Goal: Information Seeking & Learning: Check status

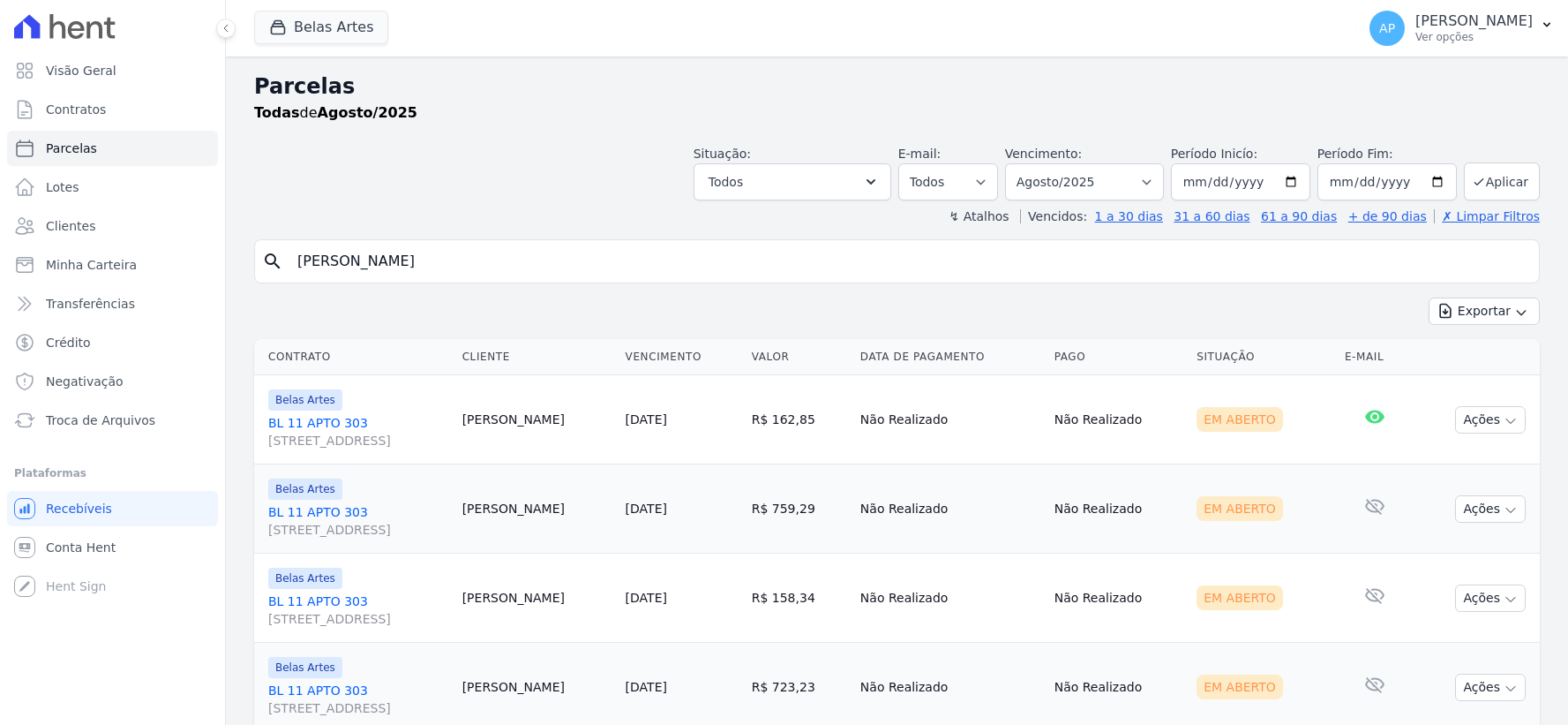
select select
click at [97, 412] on span "Troca de Arquivos" at bounding box center [100, 420] width 109 height 18
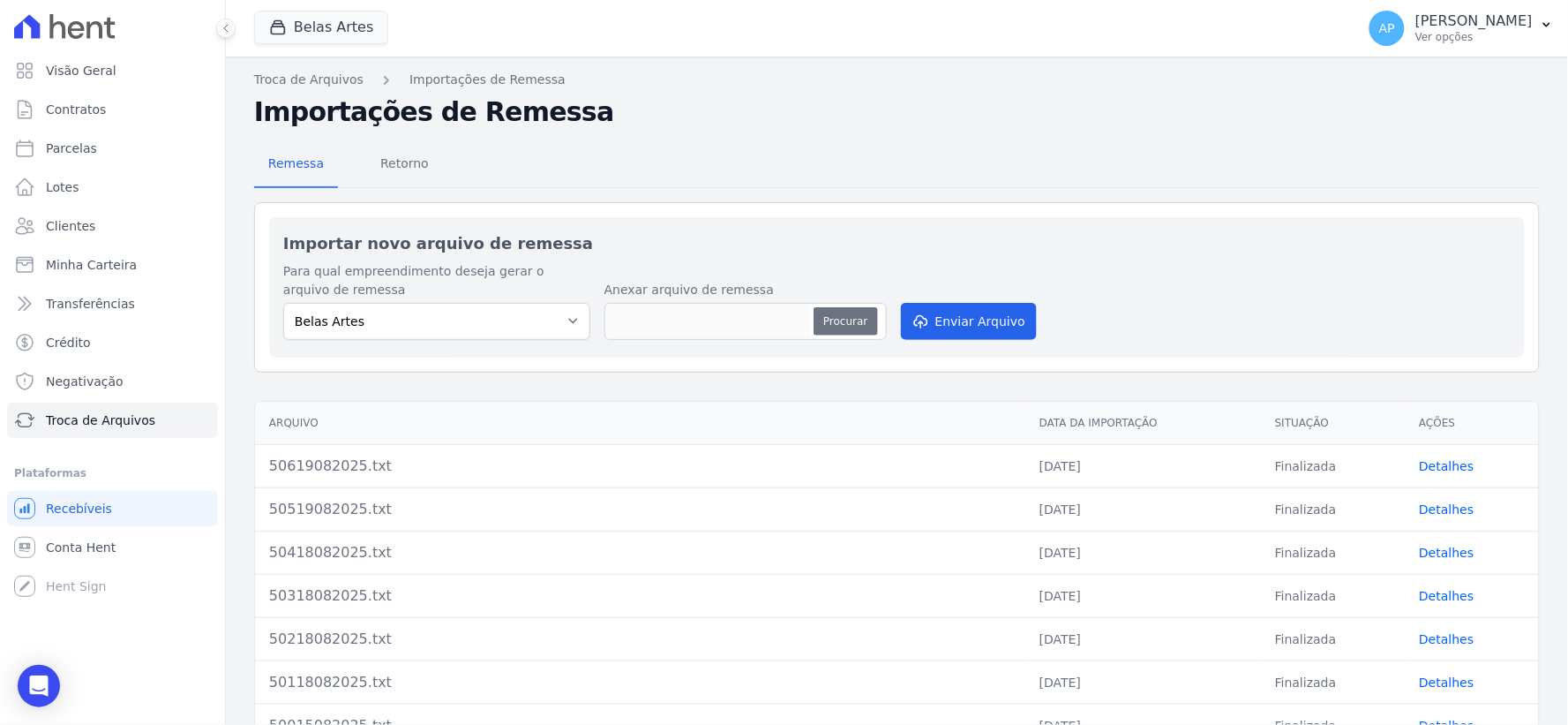
click at [842, 326] on button "Procurar" at bounding box center [844, 322] width 63 height 29
type input "50719082025.txt"
click at [977, 312] on button "Enviar Arquivo" at bounding box center [968, 321] width 136 height 37
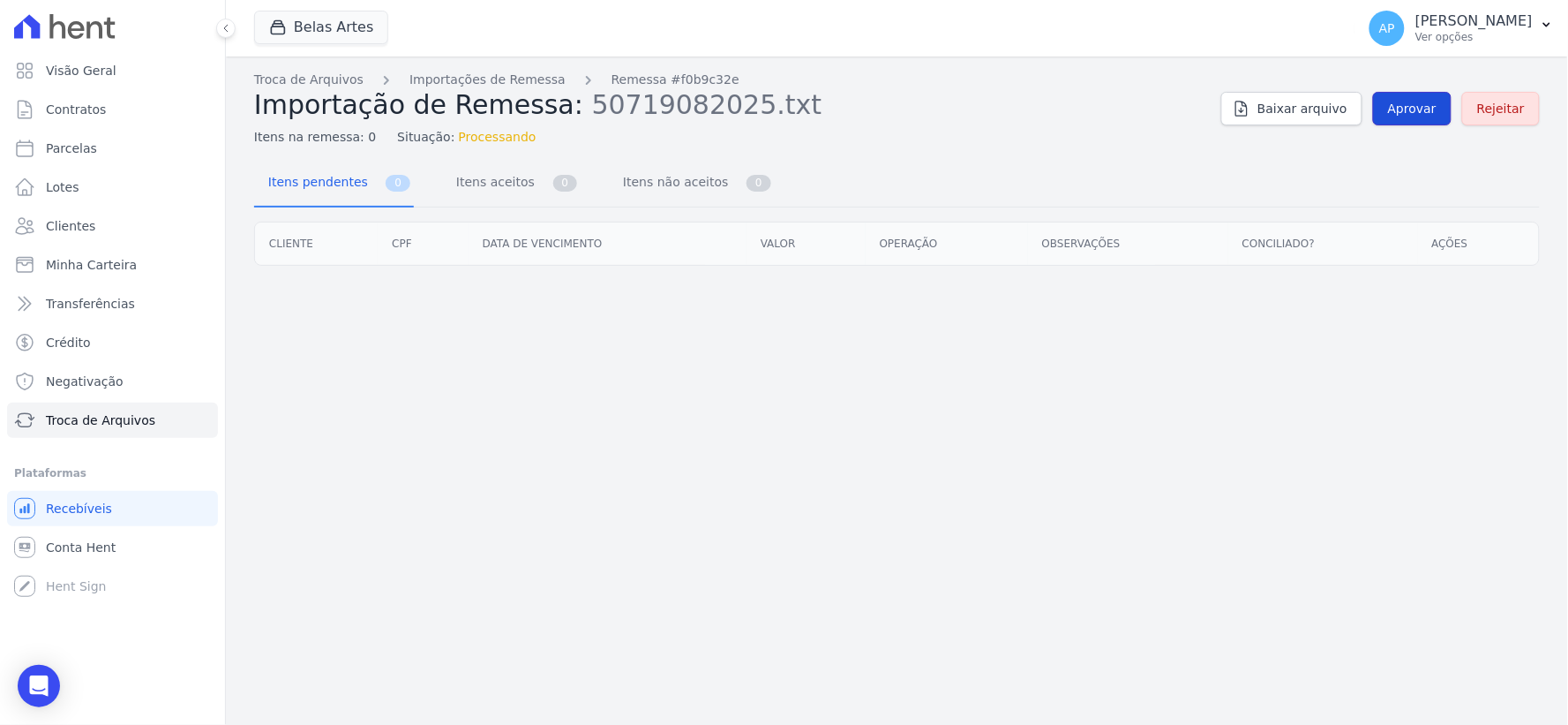
click at [1416, 112] on span "Aprovar" at bounding box center [1412, 109] width 48 height 18
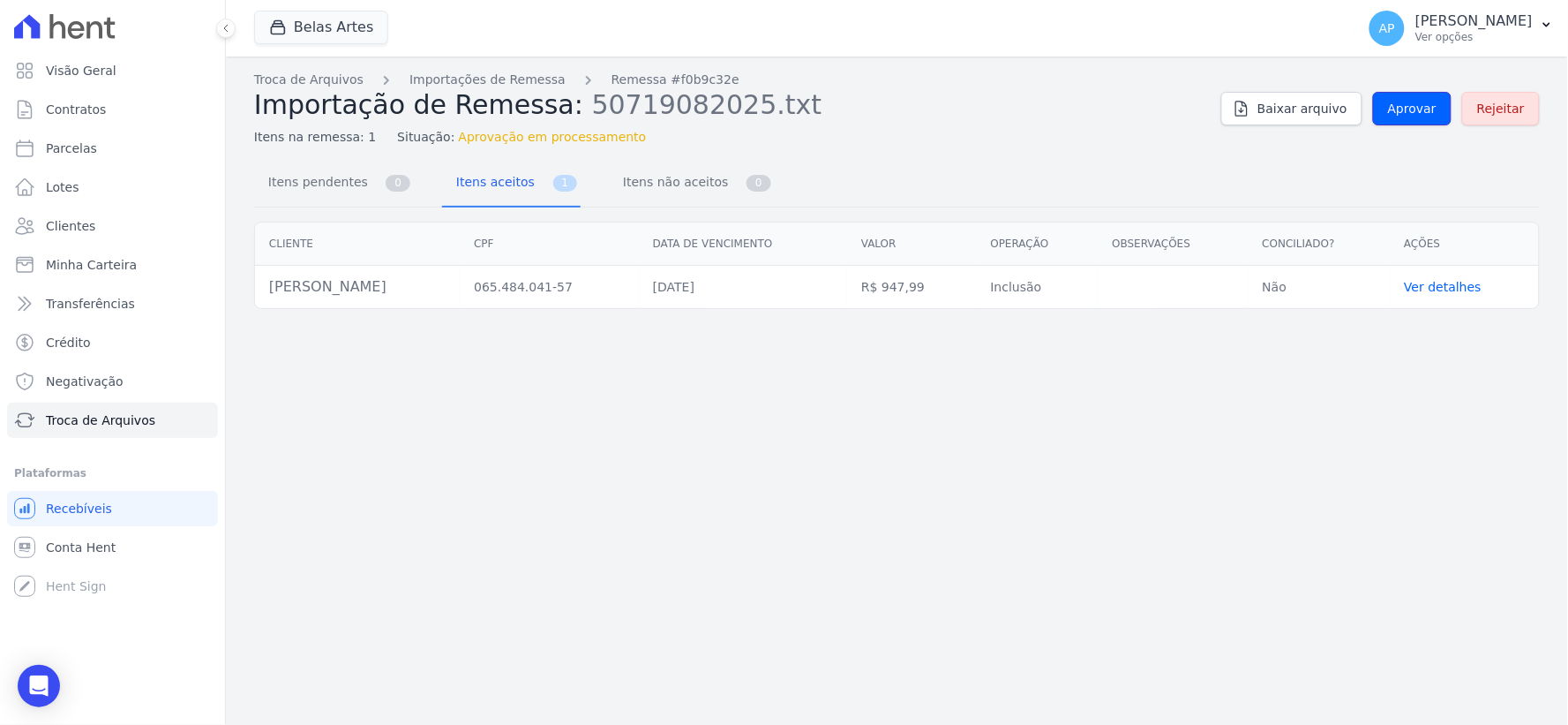
click at [1397, 117] on link "Aprovar" at bounding box center [1412, 109] width 79 height 34
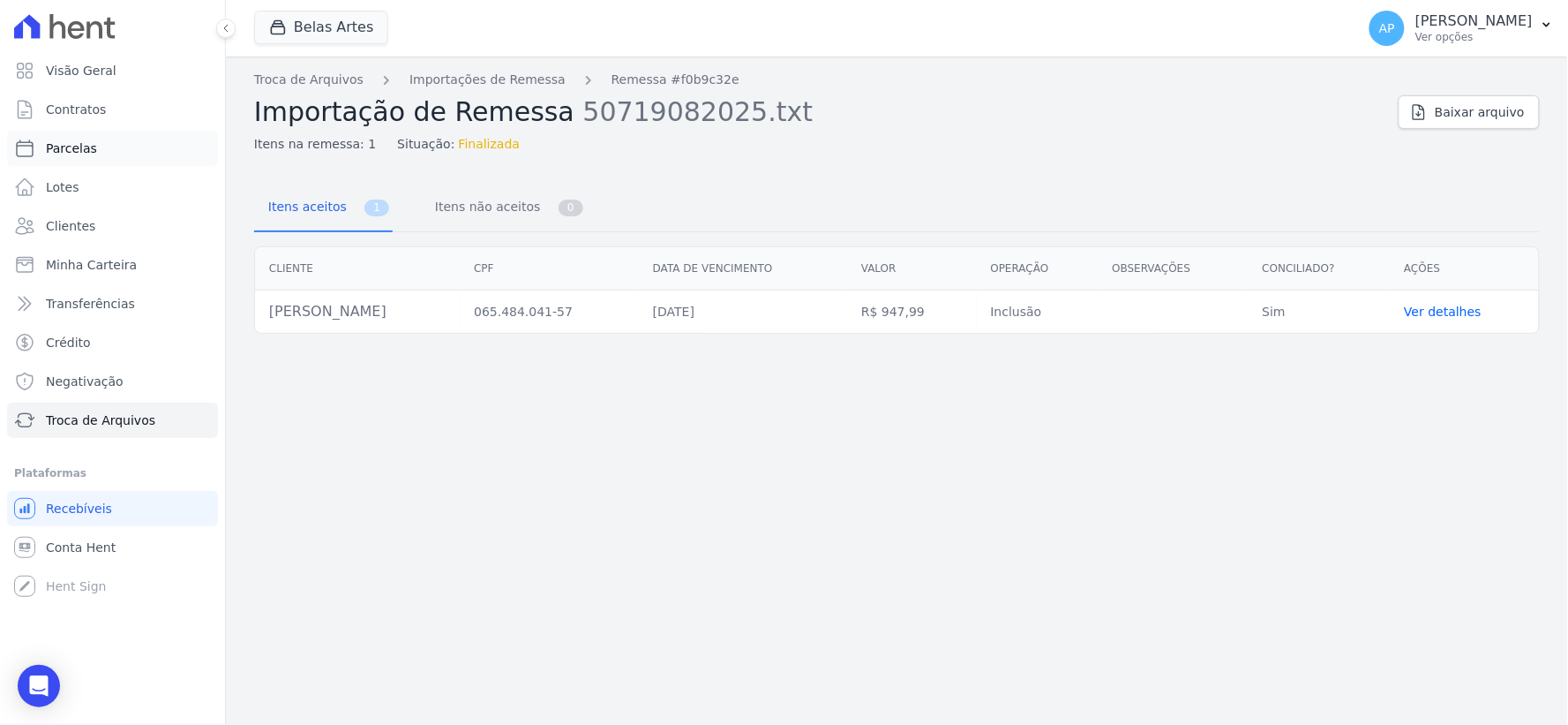
click at [90, 162] on link "Parcelas" at bounding box center [113, 148] width 211 height 35
select select
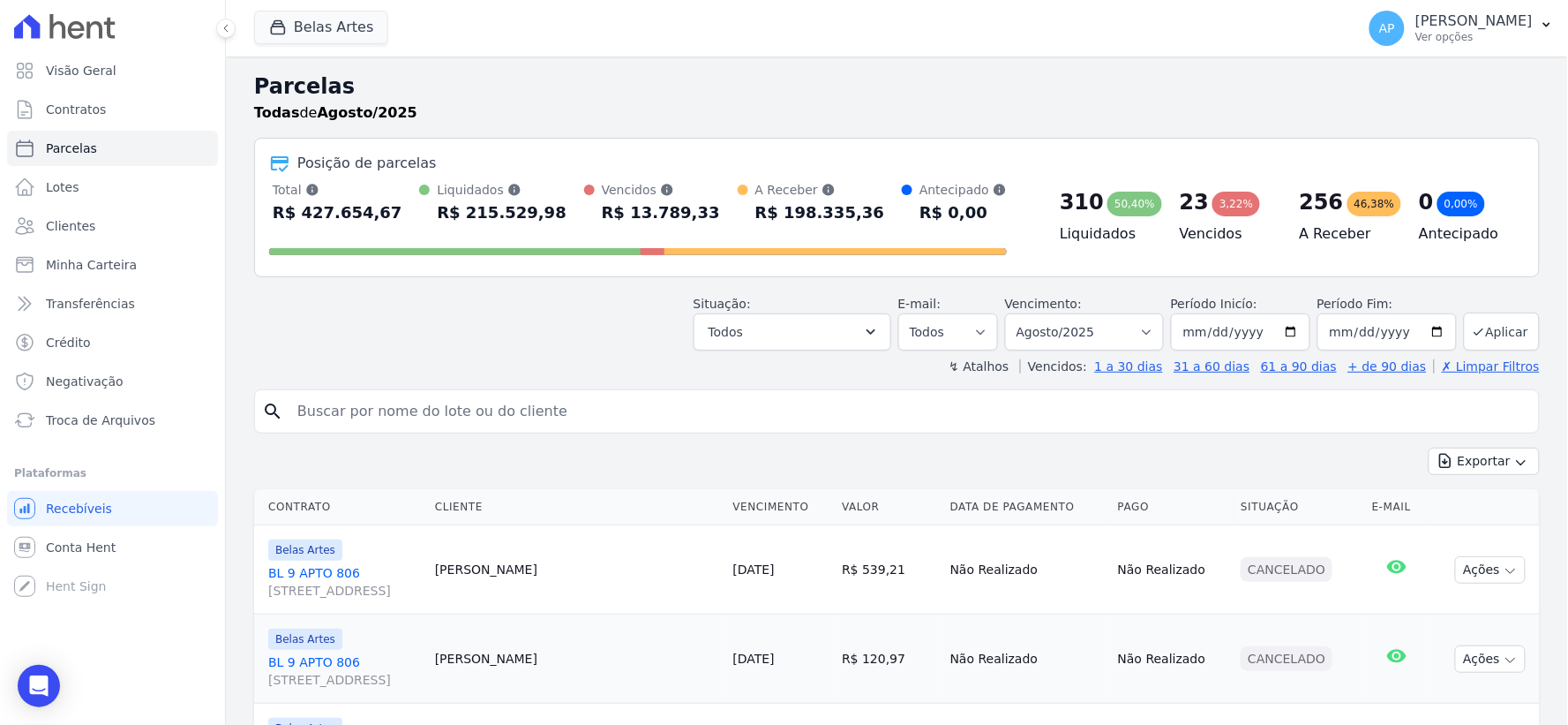
click at [468, 411] on input "search" at bounding box center [909, 410] width 1245 height 35
paste input "Elisângela Cerqueira de Santana"
type input "Elisângela Cerqueira de Santana["
select select
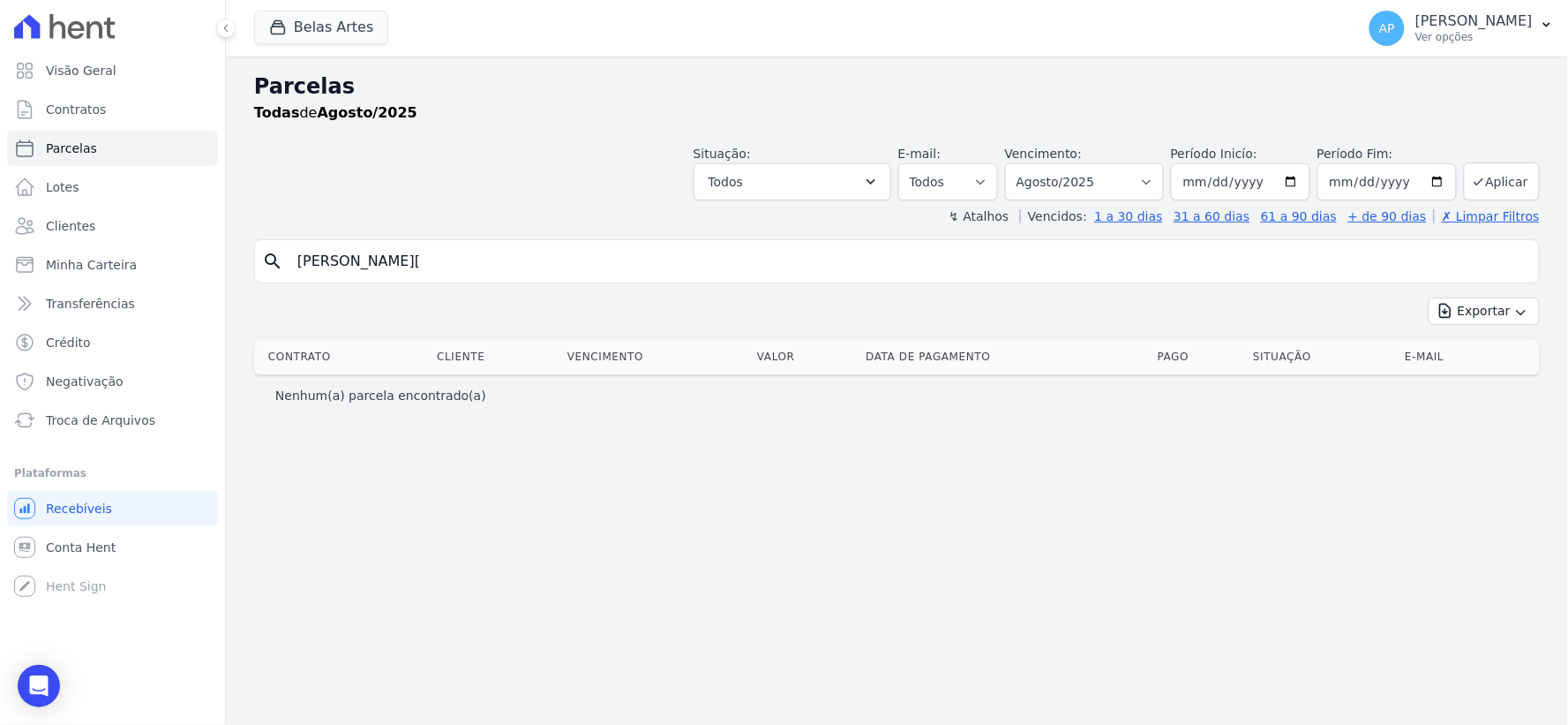
click at [559, 278] on input "Elisângela Cerqueira de Santana[" at bounding box center [909, 261] width 1245 height 35
type input "Elisângela Cerqueira de Santana"
select select
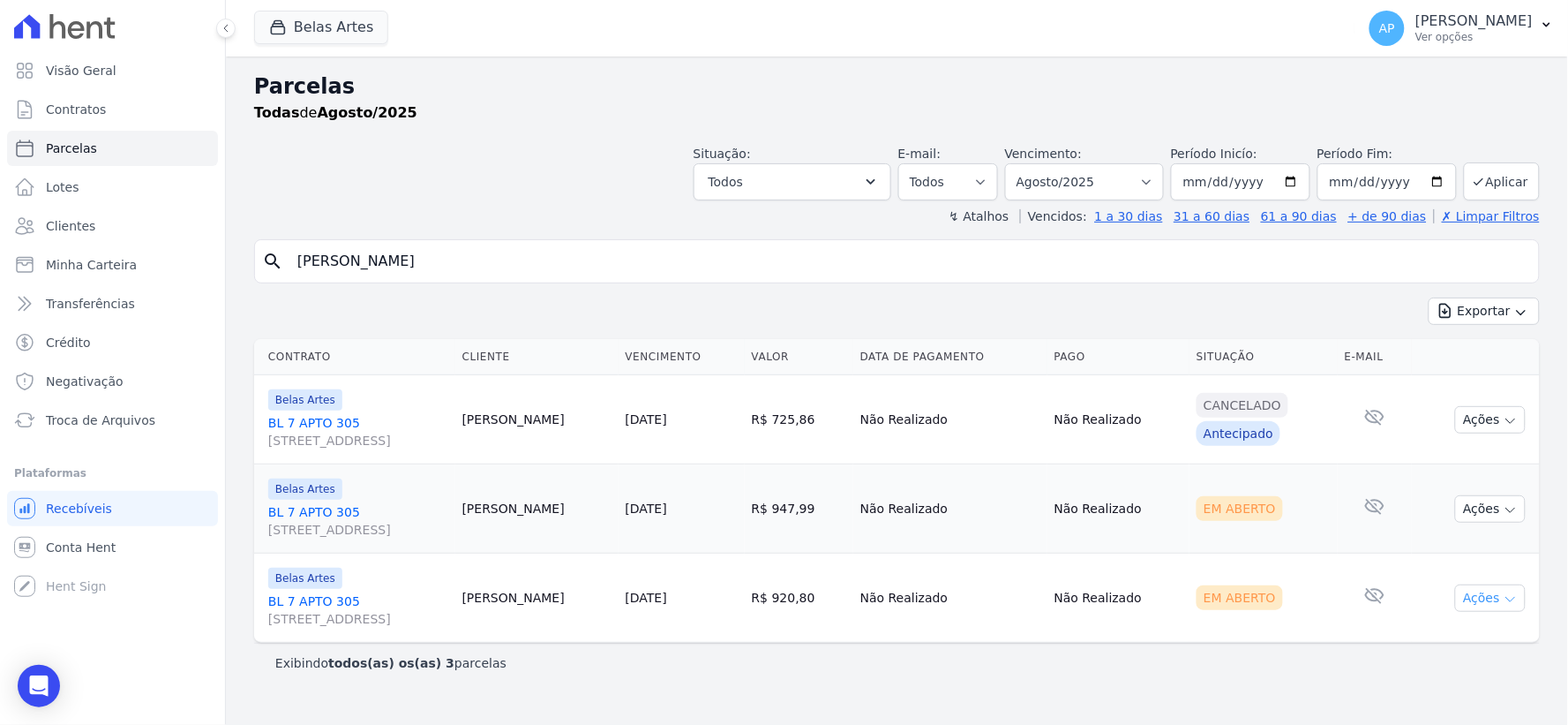
click at [1497, 596] on button "Ações" at bounding box center [1489, 598] width 71 height 28
click at [1486, 510] on button "Ações" at bounding box center [1489, 509] width 71 height 28
click at [1433, 553] on link "Ver boleto" at bounding box center [1483, 549] width 170 height 33
drag, startPoint x: 585, startPoint y: 263, endPoint x: 0, endPoint y: 249, distance: 585.2
click at [0, 249] on div "Visão Geral Contratos Parcelas Lotes Clientes Minha Carteira Transferências Cré…" at bounding box center [784, 362] width 1568 height 725
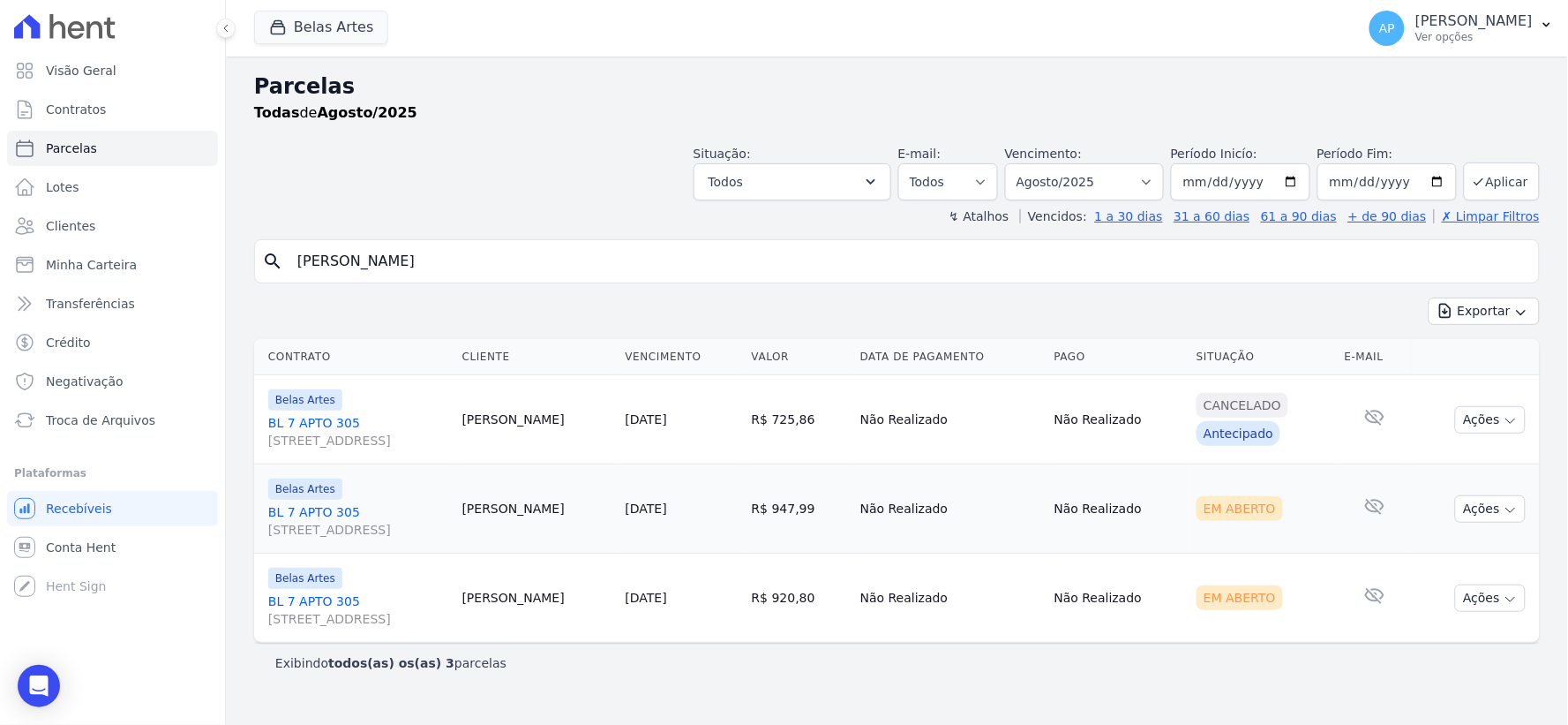
paste input "BL 9 aPTO 603"
type input "B"
click at [444, 253] on input "search" at bounding box center [909, 261] width 1245 height 35
paste input "Elizangela Cristina de Almeida Marques"
type input "Elizangela Cristina de Almeida Marques"
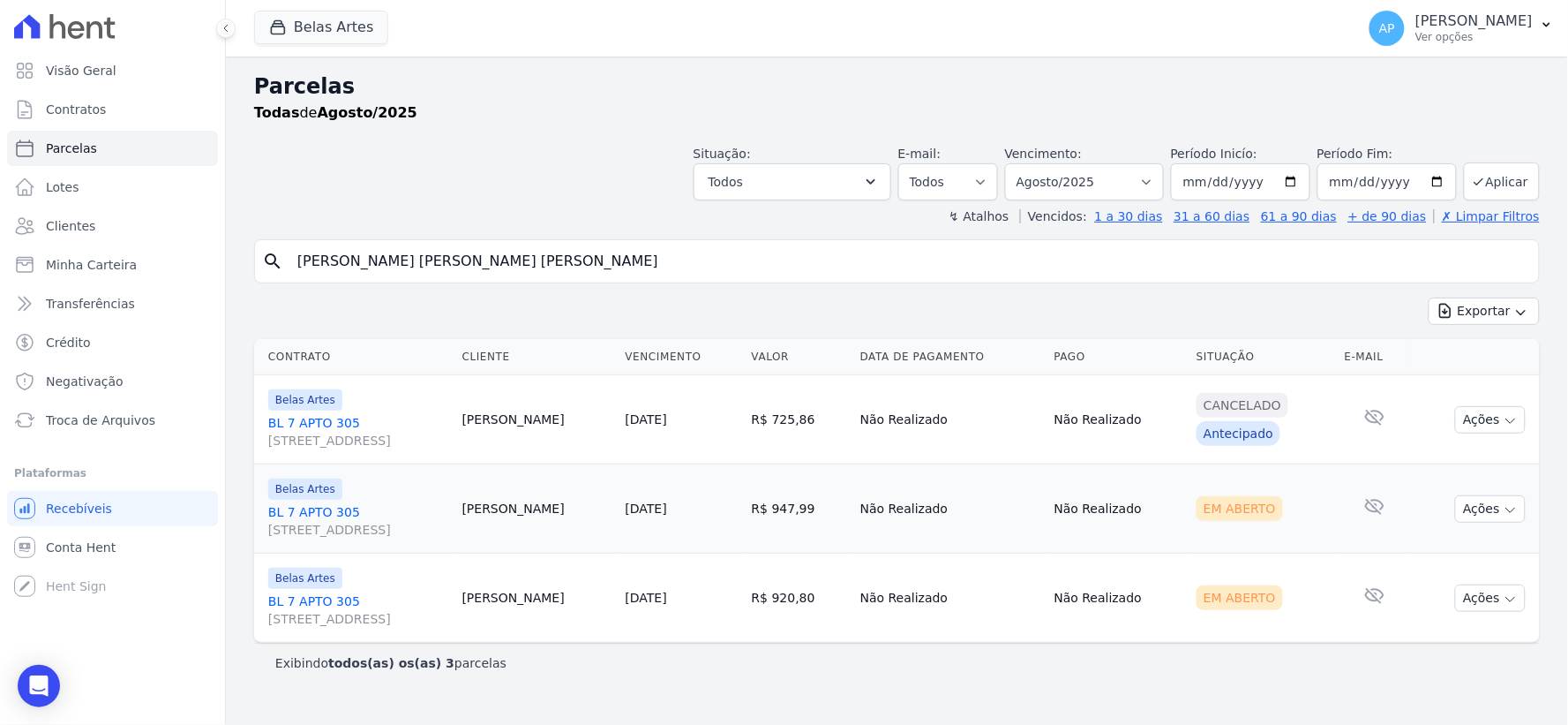
select select
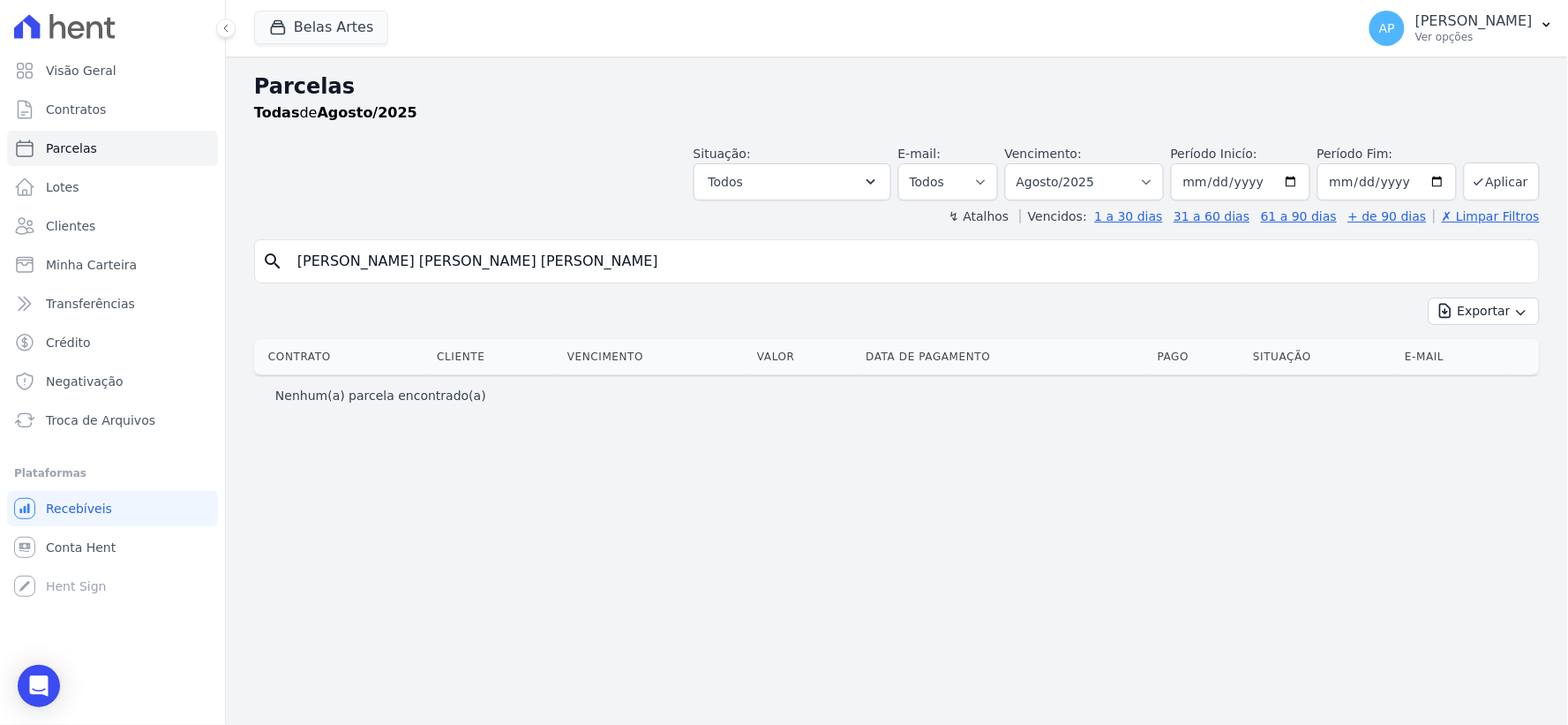
drag, startPoint x: 594, startPoint y: 262, endPoint x: 437, endPoint y: 260, distance: 157.0
click at [437, 260] on input "Elizangela Cristina de Almeida Marques" at bounding box center [909, 261] width 1245 height 35
type input "Elizangela Cristina de"
select select
drag, startPoint x: 437, startPoint y: 260, endPoint x: 362, endPoint y: 260, distance: 75.0
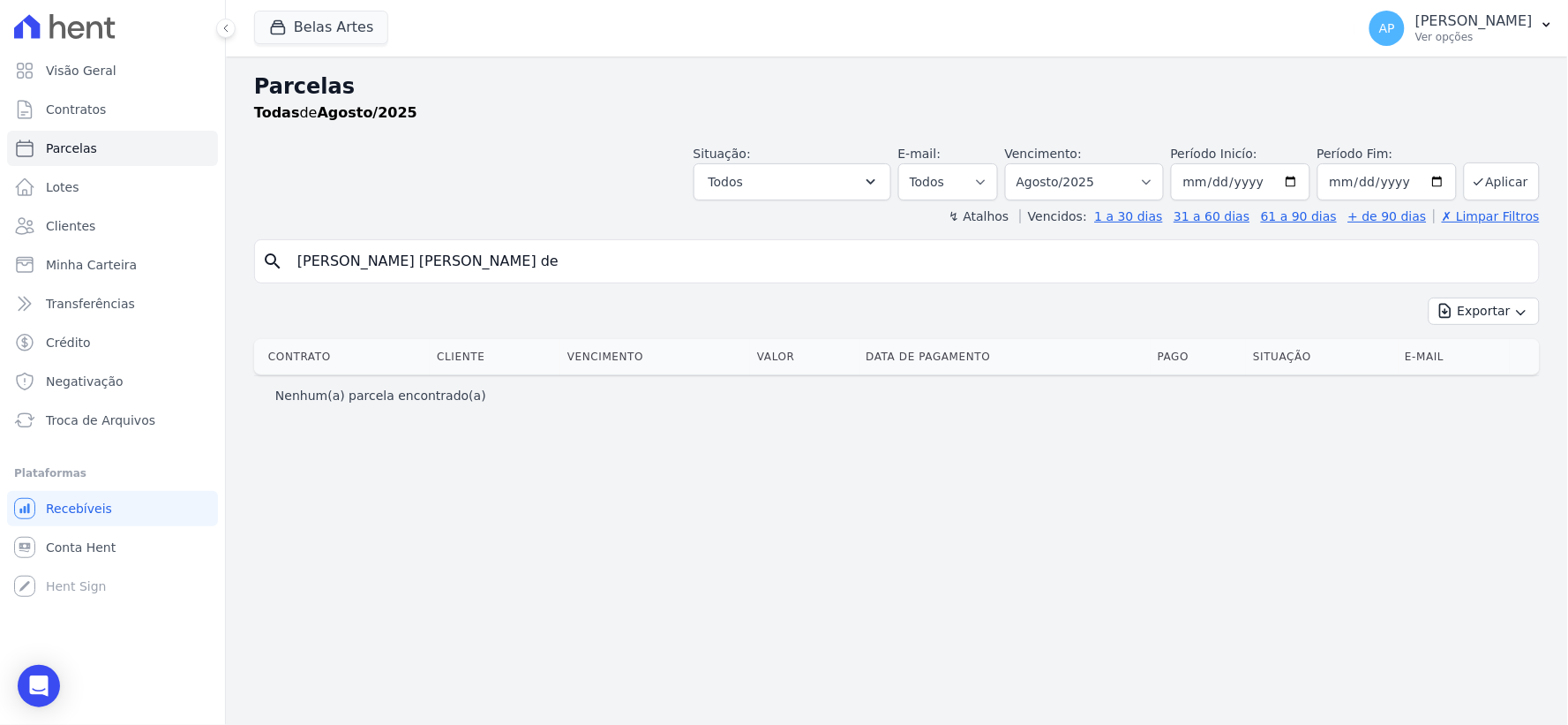
click at [362, 260] on input "Elizangela Cristina de" at bounding box center [909, 261] width 1245 height 35
type input "Elizangela"
select select
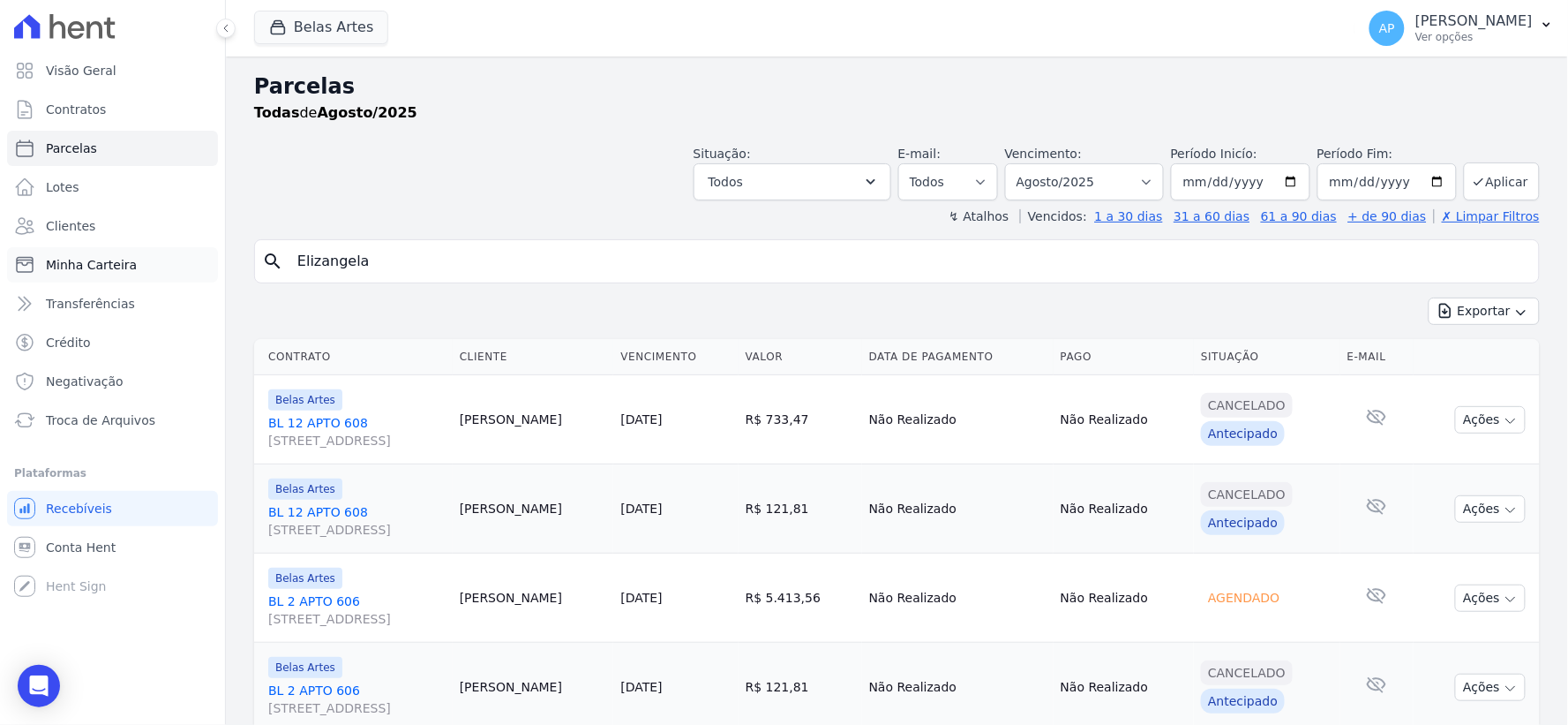
drag, startPoint x: 442, startPoint y: 269, endPoint x: 123, endPoint y: 270, distance: 319.0
click at [124, 271] on div "Visão Geral Contratos Parcelas Lotes Clientes Minha Carteira Transferências Cré…" at bounding box center [784, 362] width 1568 height 725
paste input "Cristina de Almeida Marques"
drag, startPoint x: 427, startPoint y: 263, endPoint x: 110, endPoint y: 249, distance: 317.3
click at [110, 249] on div "Visão Geral Contratos Parcelas Lotes Clientes Minha Carteira Transferências Cré…" at bounding box center [784, 362] width 1568 height 725
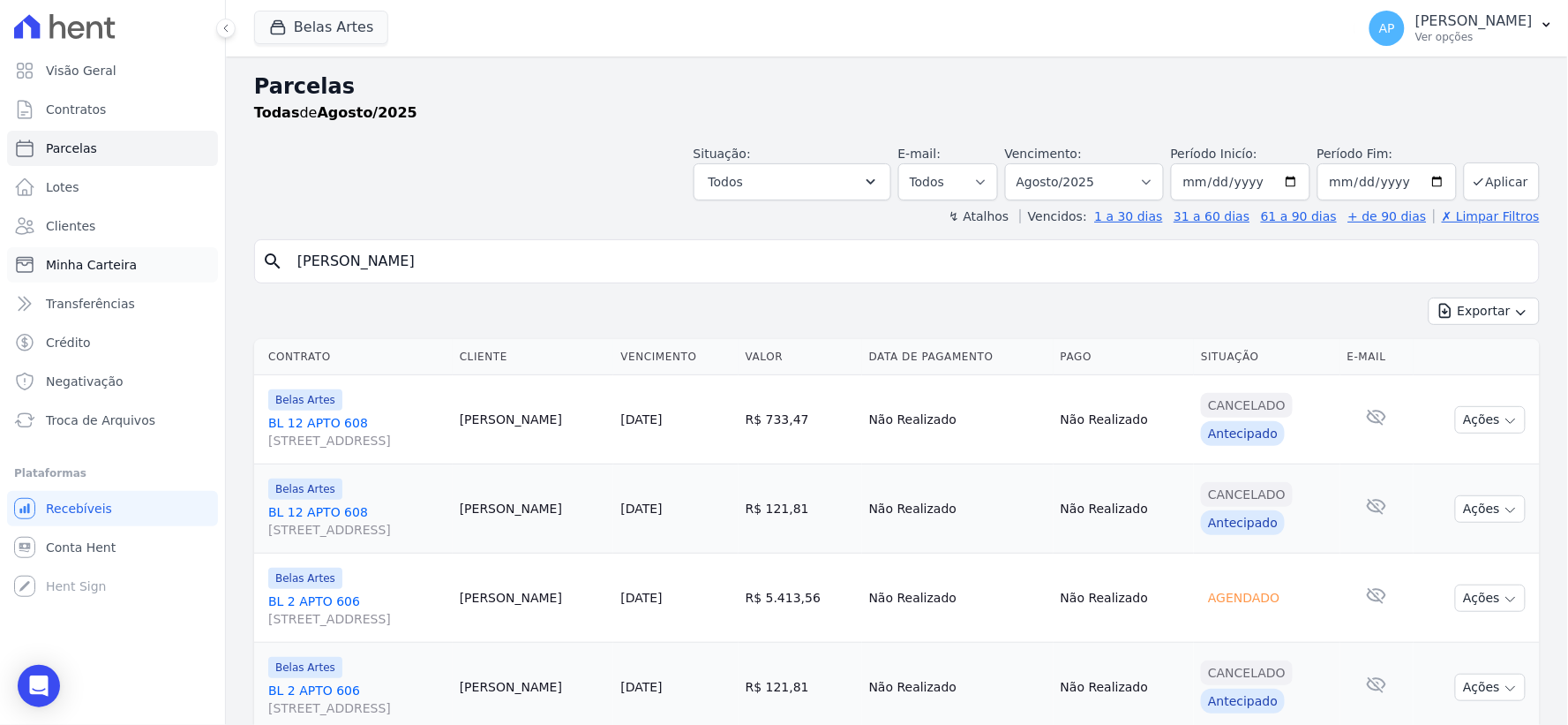
type input "Almeida Marques"
select select
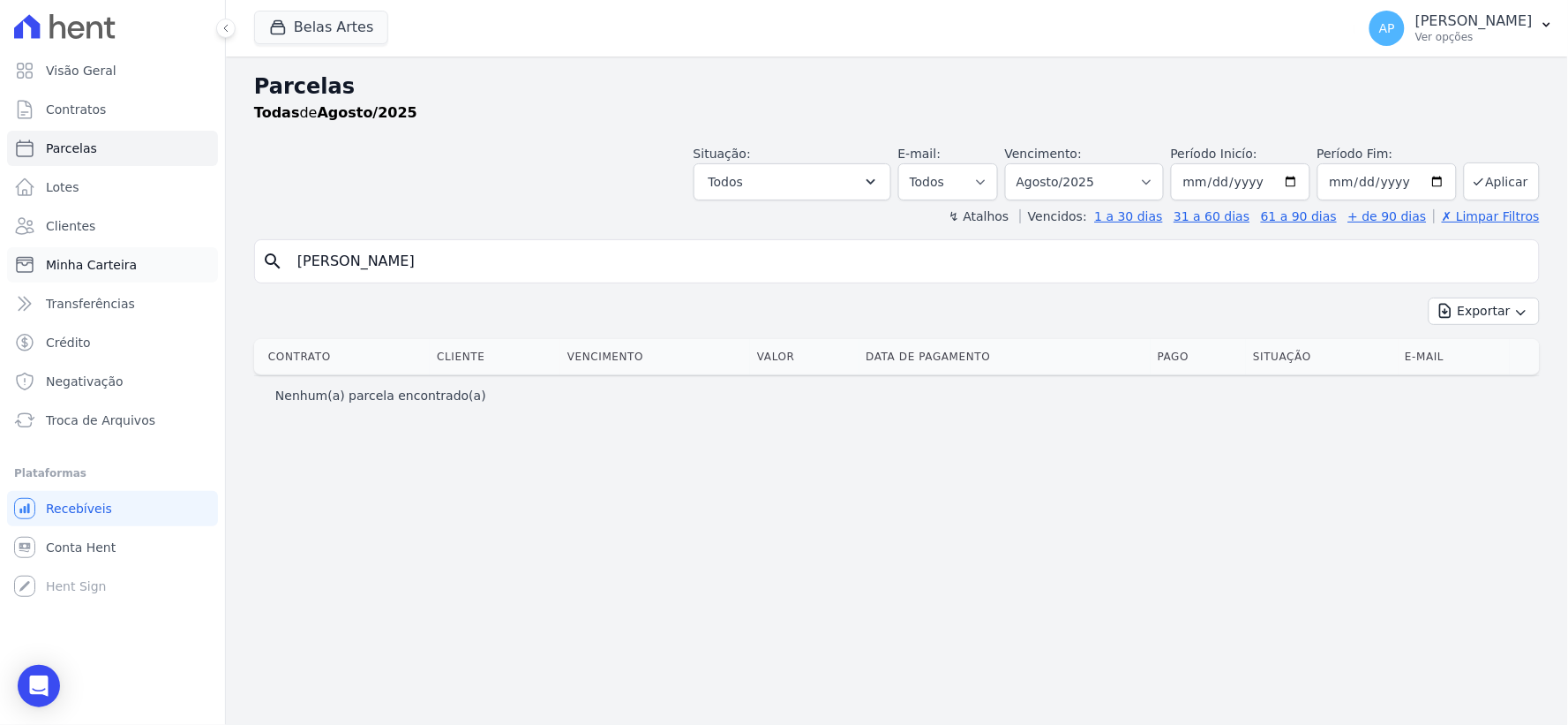
drag, startPoint x: 351, startPoint y: 270, endPoint x: 162, endPoint y: 265, distance: 189.1
click at [162, 265] on div "Visão Geral Contratos Parcelas Lotes Clientes Minha Carteira Transferências Cré…" at bounding box center [784, 362] width 1568 height 725
type input "Marques"
select select
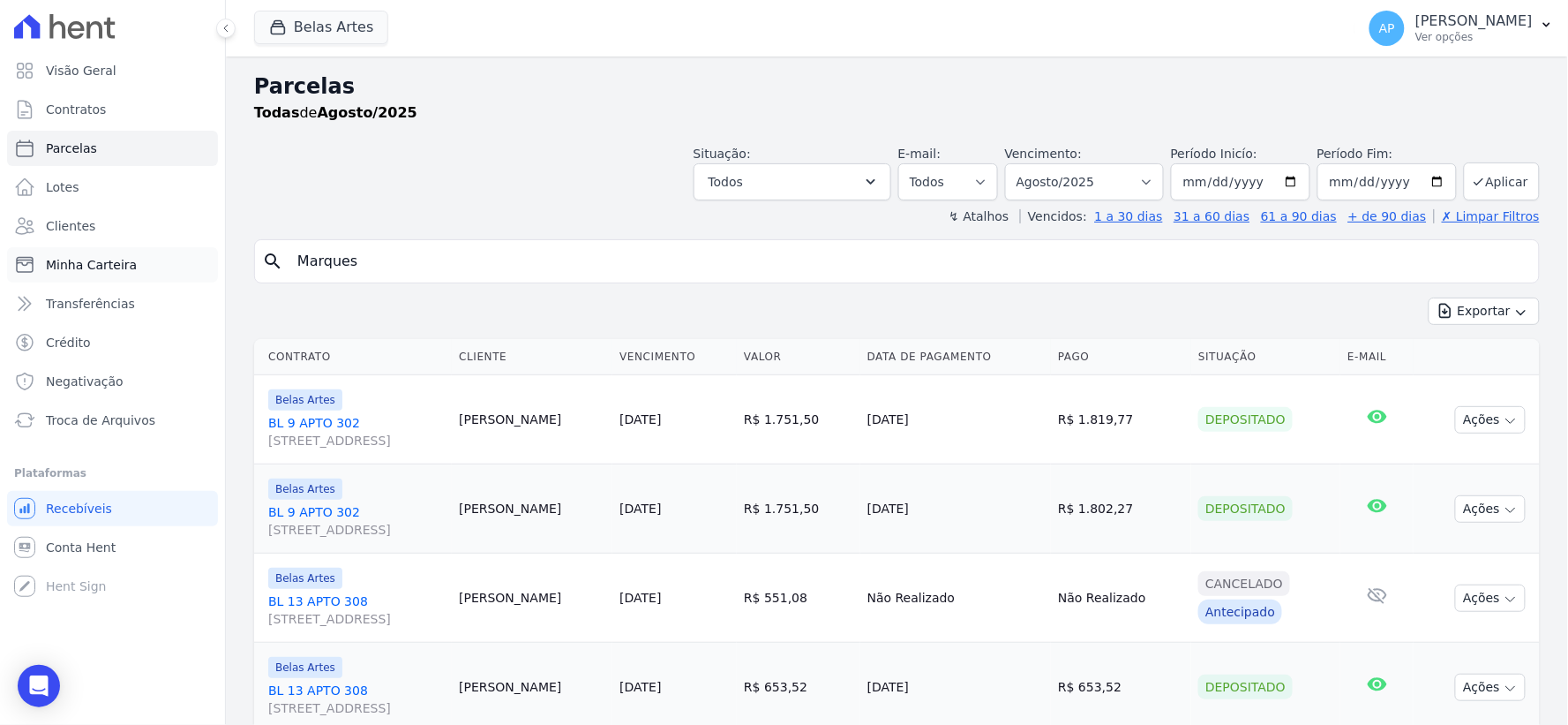
drag, startPoint x: 376, startPoint y: 262, endPoint x: 90, endPoint y: 263, distance: 286.0
click at [90, 263] on div "Visão Geral Contratos Parcelas Lotes Clientes Minha Carteira Transferências Cré…" at bounding box center [784, 362] width 1568 height 725
type input "ALMEIDA"
select select
drag, startPoint x: 434, startPoint y: 261, endPoint x: 0, endPoint y: 242, distance: 434.4
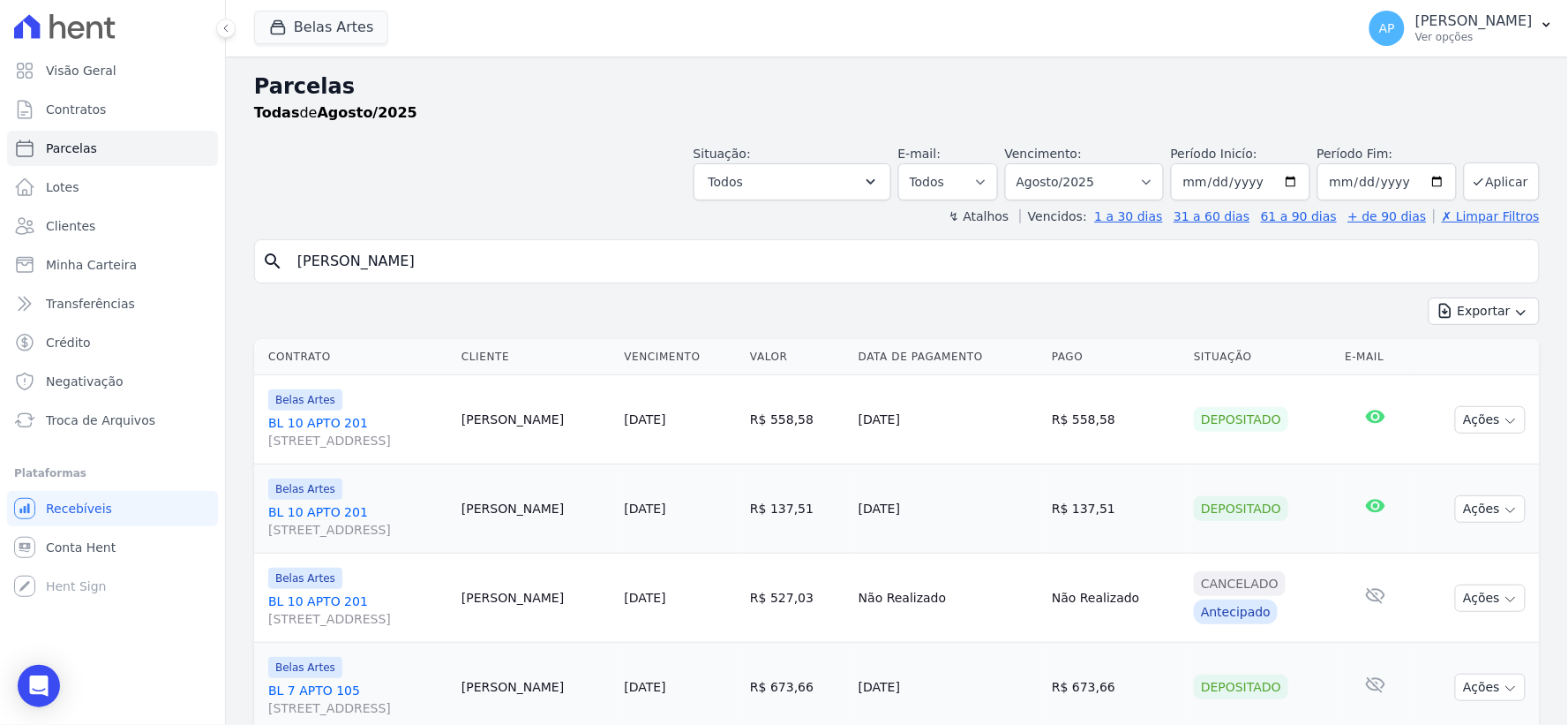
click at [0, 242] on div "Visão Geral Contratos Parcelas Lotes Clientes Minha Carteira Transferências Cré…" at bounding box center [784, 362] width 1568 height 725
type input "CRISTINA"
select select
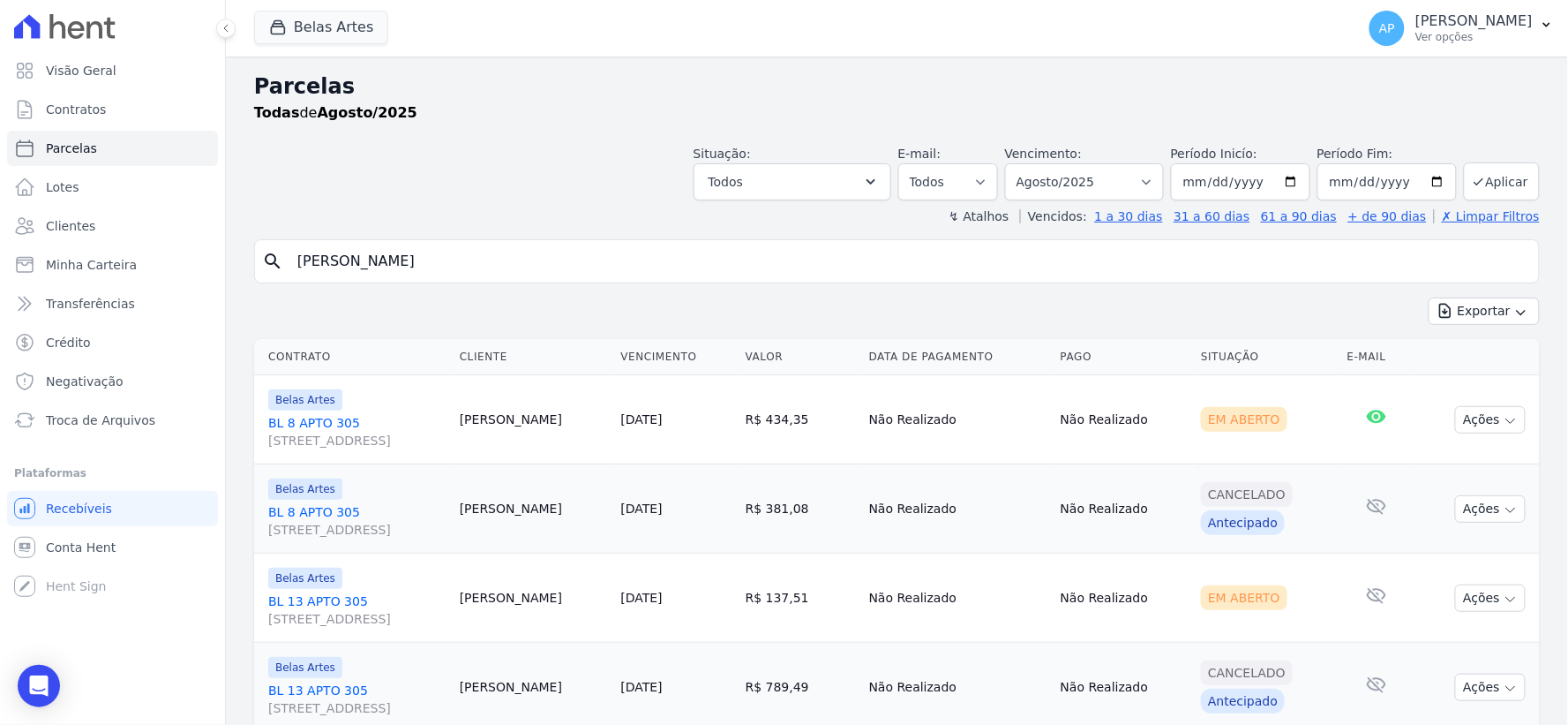
click at [487, 237] on div "Parcelas Todas de Agosto/2025 Situação: Agendado Em Aberto Pago Processando Can…" at bounding box center [897, 554] width 1342 height 997
drag, startPoint x: 482, startPoint y: 253, endPoint x: 82, endPoint y: 235, distance: 400.4
click at [82, 235] on div "Visão Geral Contratos Parcelas Lotes Clientes Minha Carteira Transferências Cré…" at bounding box center [784, 362] width 1568 height 725
type input "ELIZ"
select select
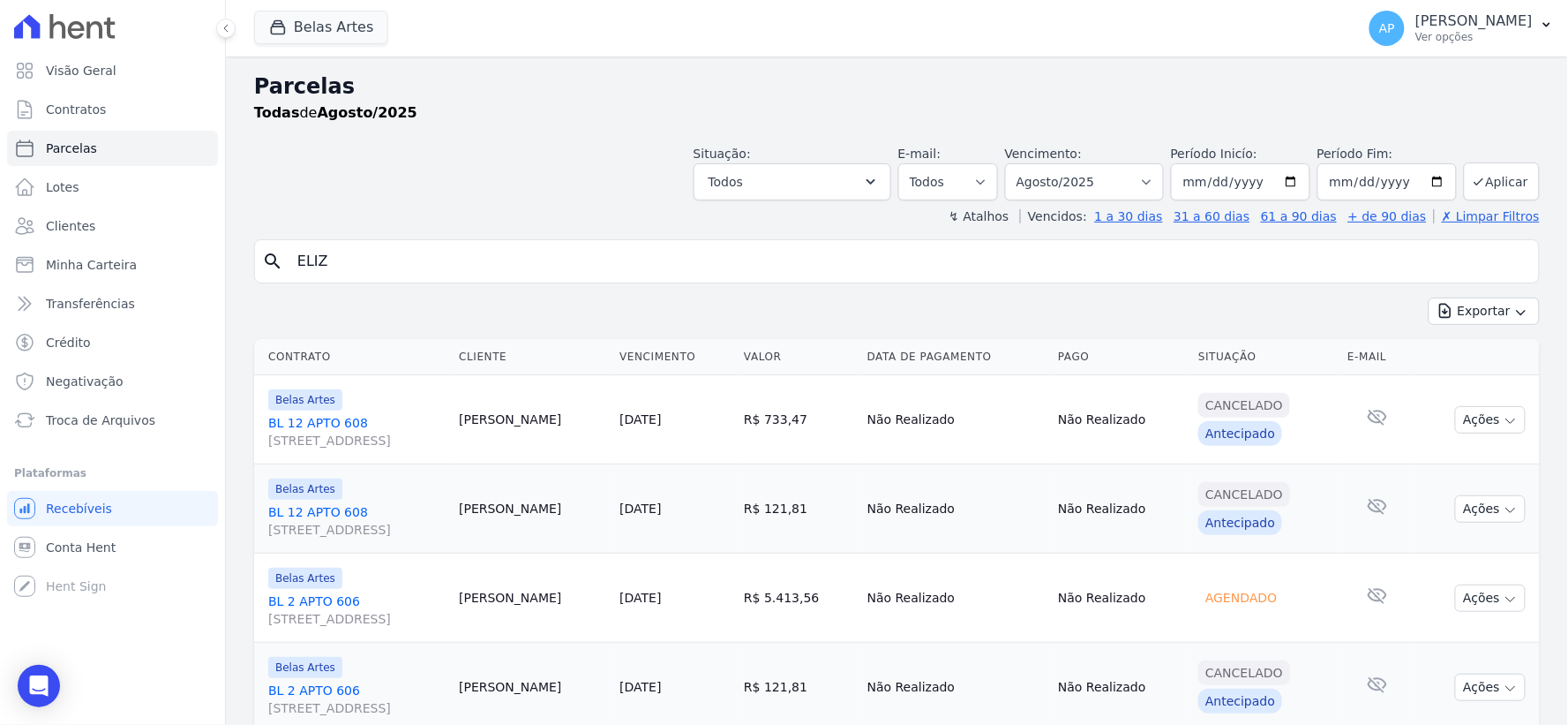
click at [386, 254] on input "ELIZ" at bounding box center [909, 261] width 1245 height 35
type input "ELISAN"
select select
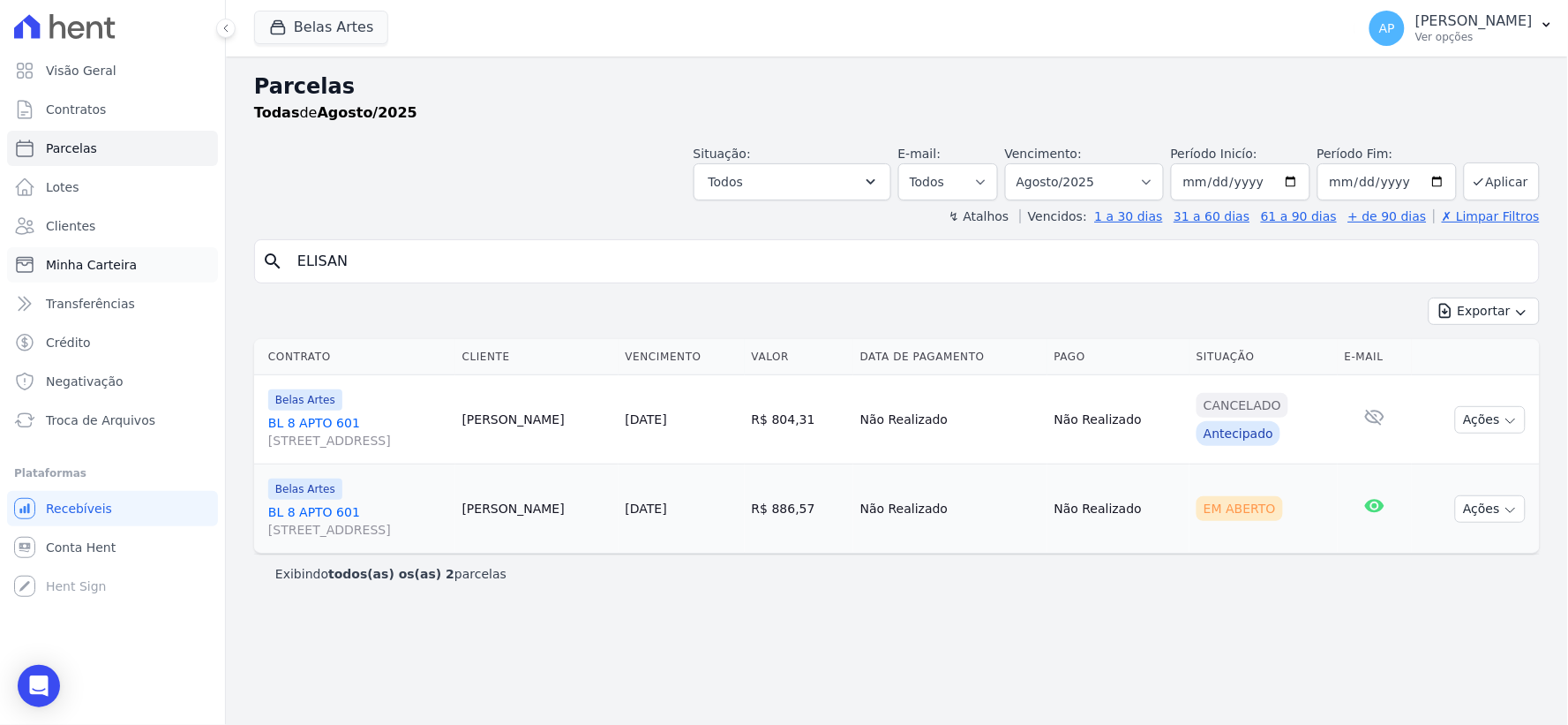
drag, startPoint x: 358, startPoint y: 258, endPoint x: 180, endPoint y: 261, distance: 178.0
click at [180, 261] on div "Visão Geral Contratos Parcelas Lotes Clientes Minha Carteira Transferências Cré…" at bounding box center [784, 362] width 1568 height 725
type input "ELIZANGELA"
select select
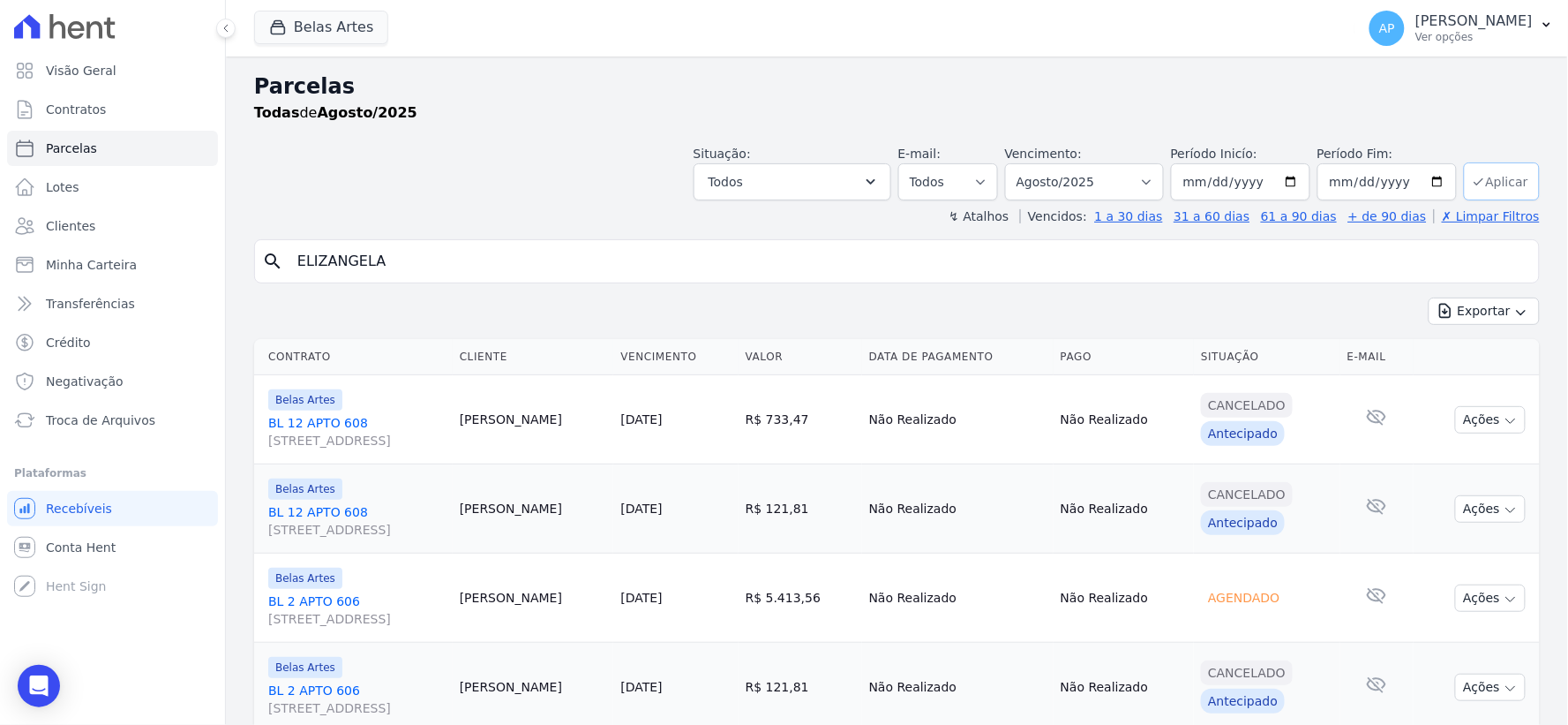
click at [1472, 183] on icon "submit" at bounding box center [1479, 182] width 14 height 14
select select
click at [65, 550] on span "Conta Hent" at bounding box center [80, 547] width 70 height 18
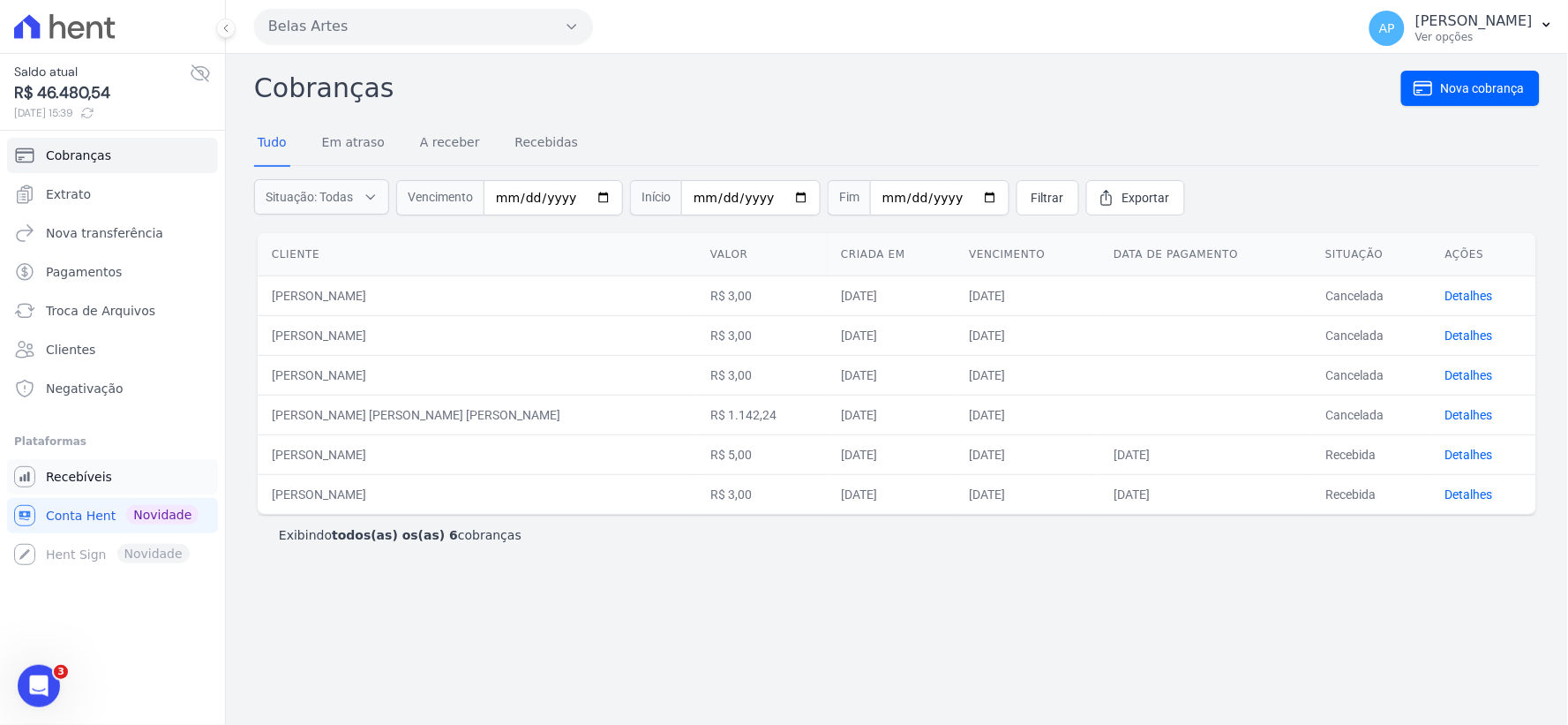
click at [76, 484] on span "Recebíveis" at bounding box center [79, 476] width 66 height 18
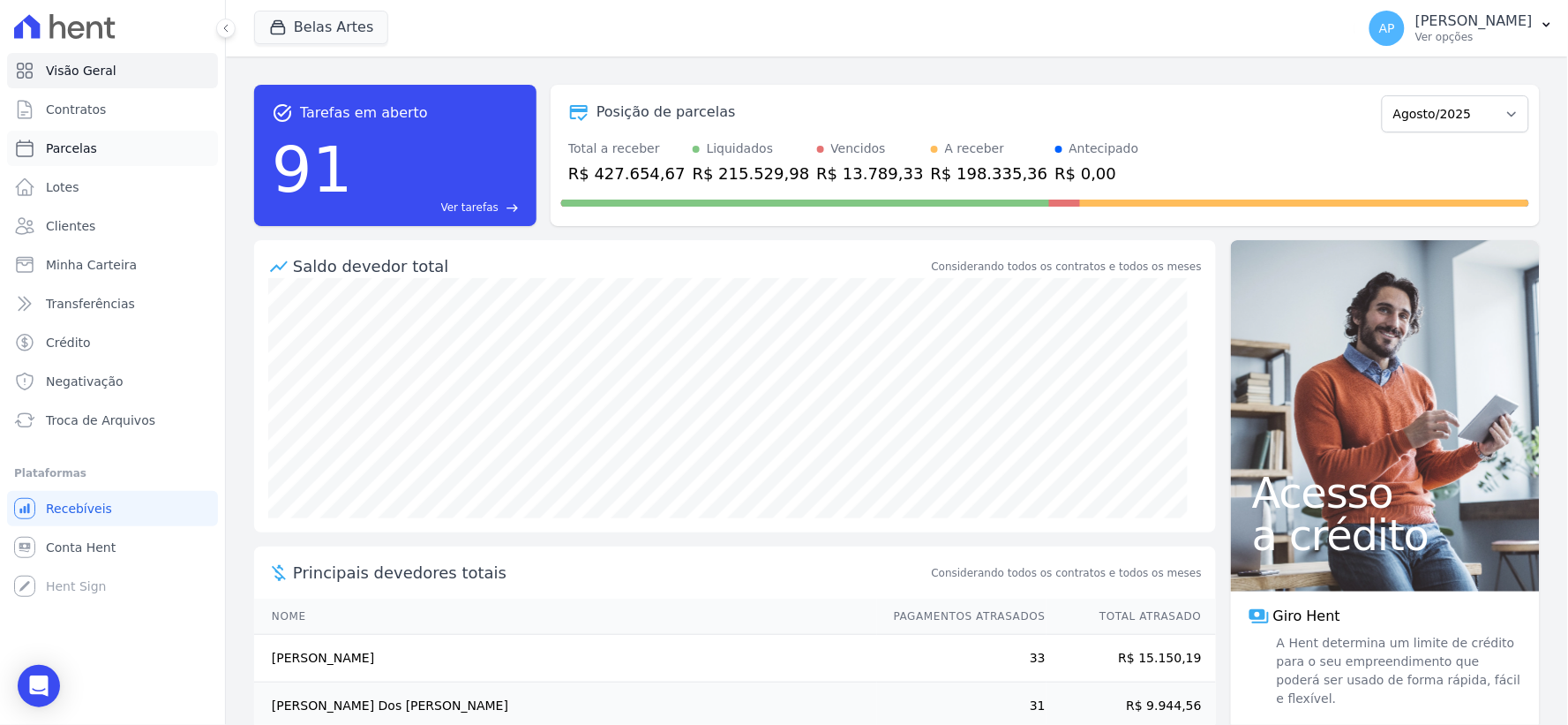
click at [72, 147] on span "Parcelas" at bounding box center [71, 148] width 51 height 18
select select
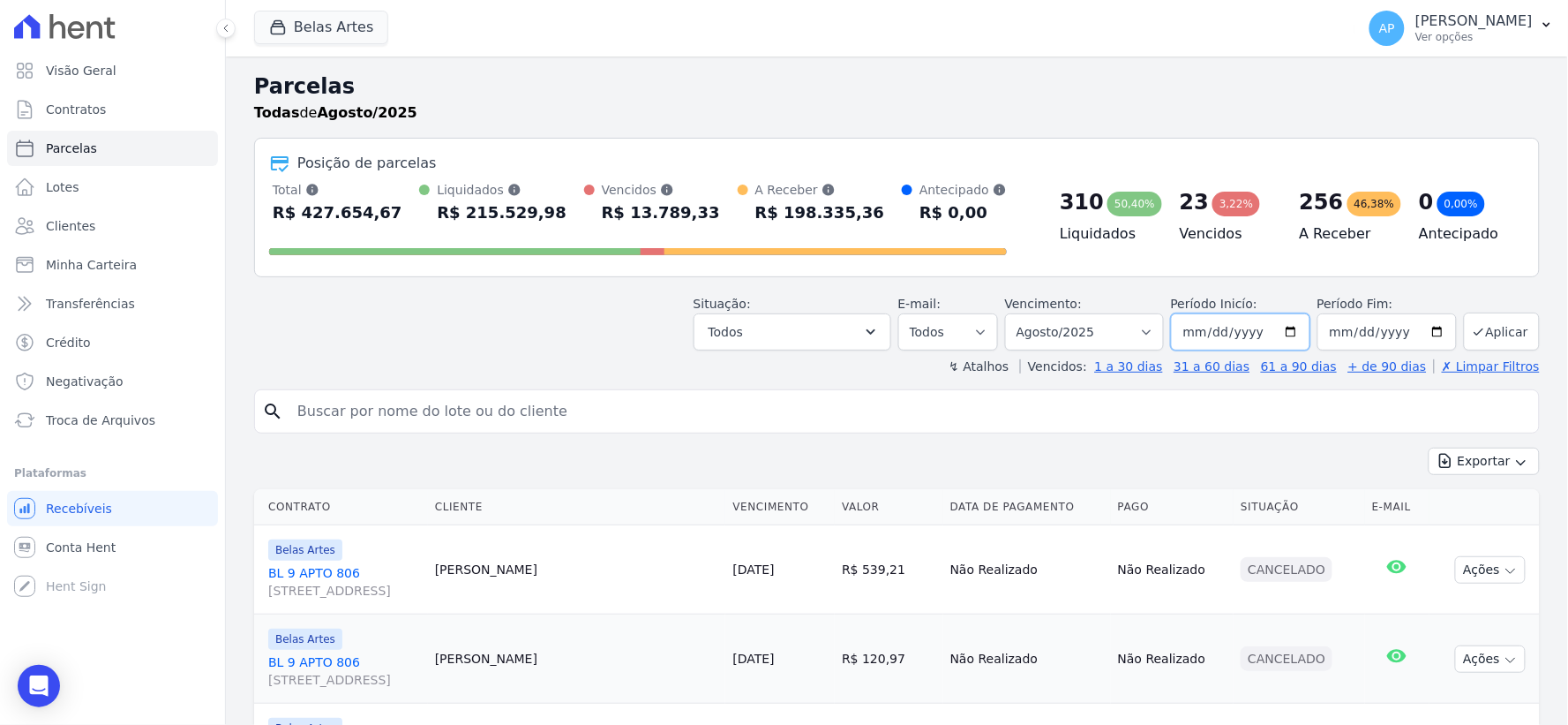
click at [1270, 333] on input "[DATE]" at bounding box center [1240, 332] width 139 height 37
click at [1288, 327] on input "[DATE]" at bounding box center [1240, 332] width 139 height 37
type input "2025-08-08"
click at [1424, 331] on input "[DATE]" at bounding box center [1387, 332] width 139 height 37
type input "2025-08-11"
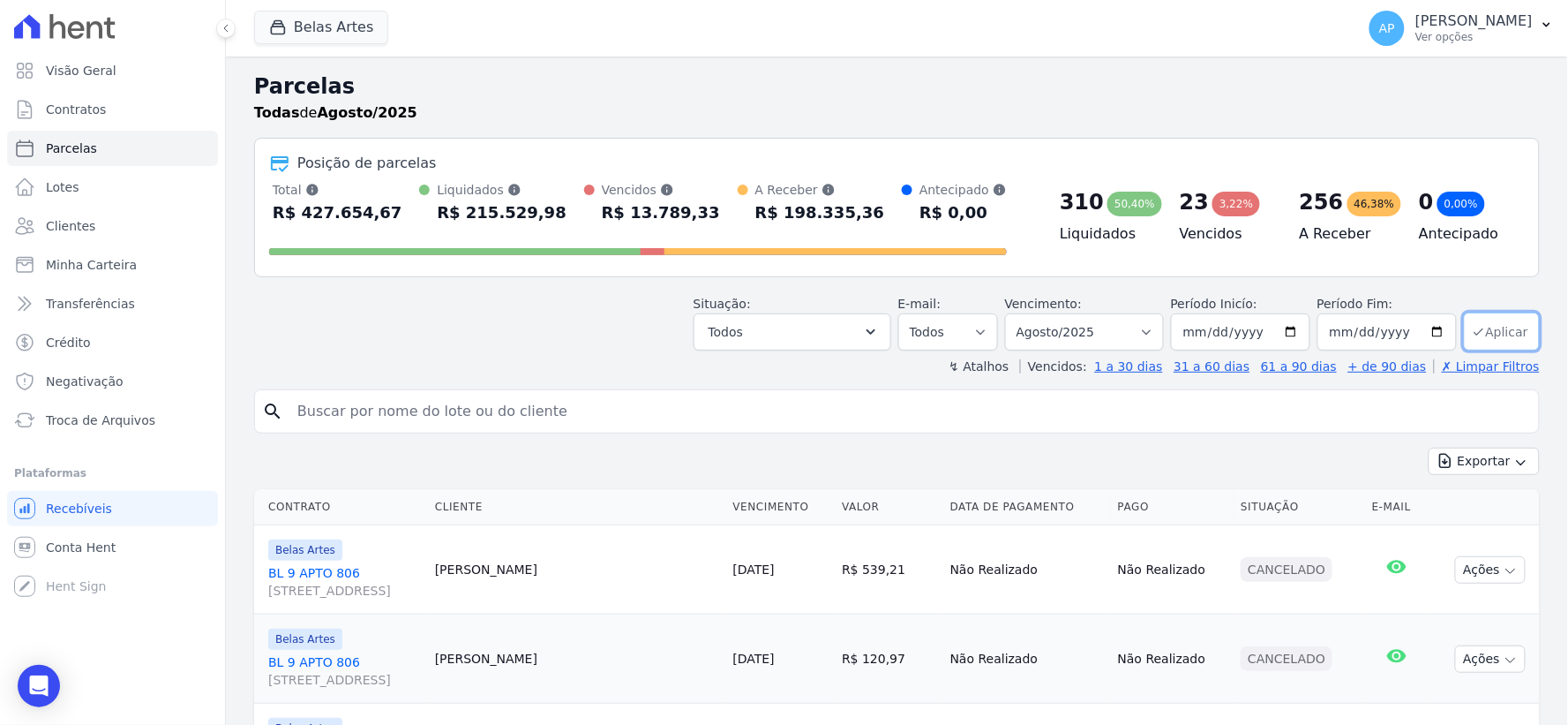
click at [1492, 350] on button "Aplicar" at bounding box center [1501, 332] width 76 height 38
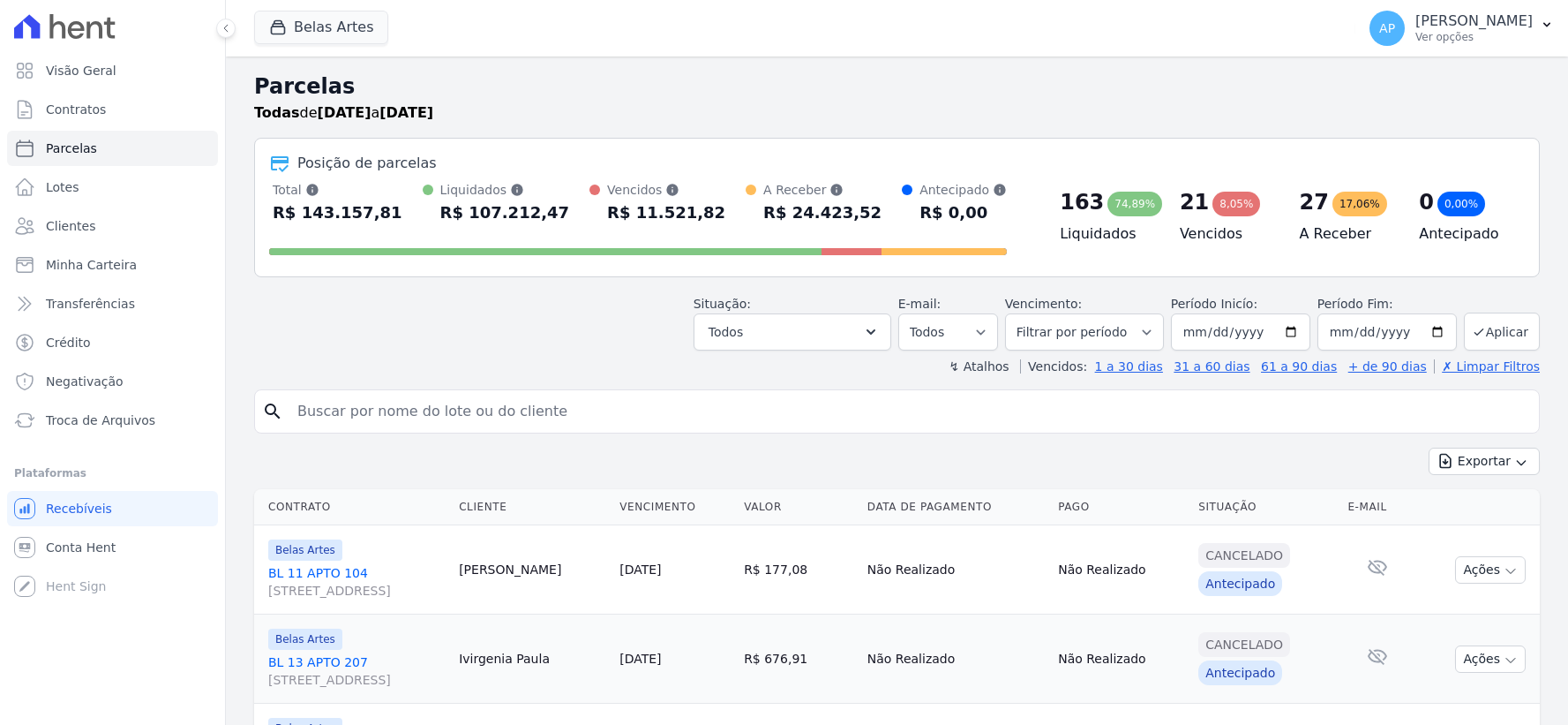
select select
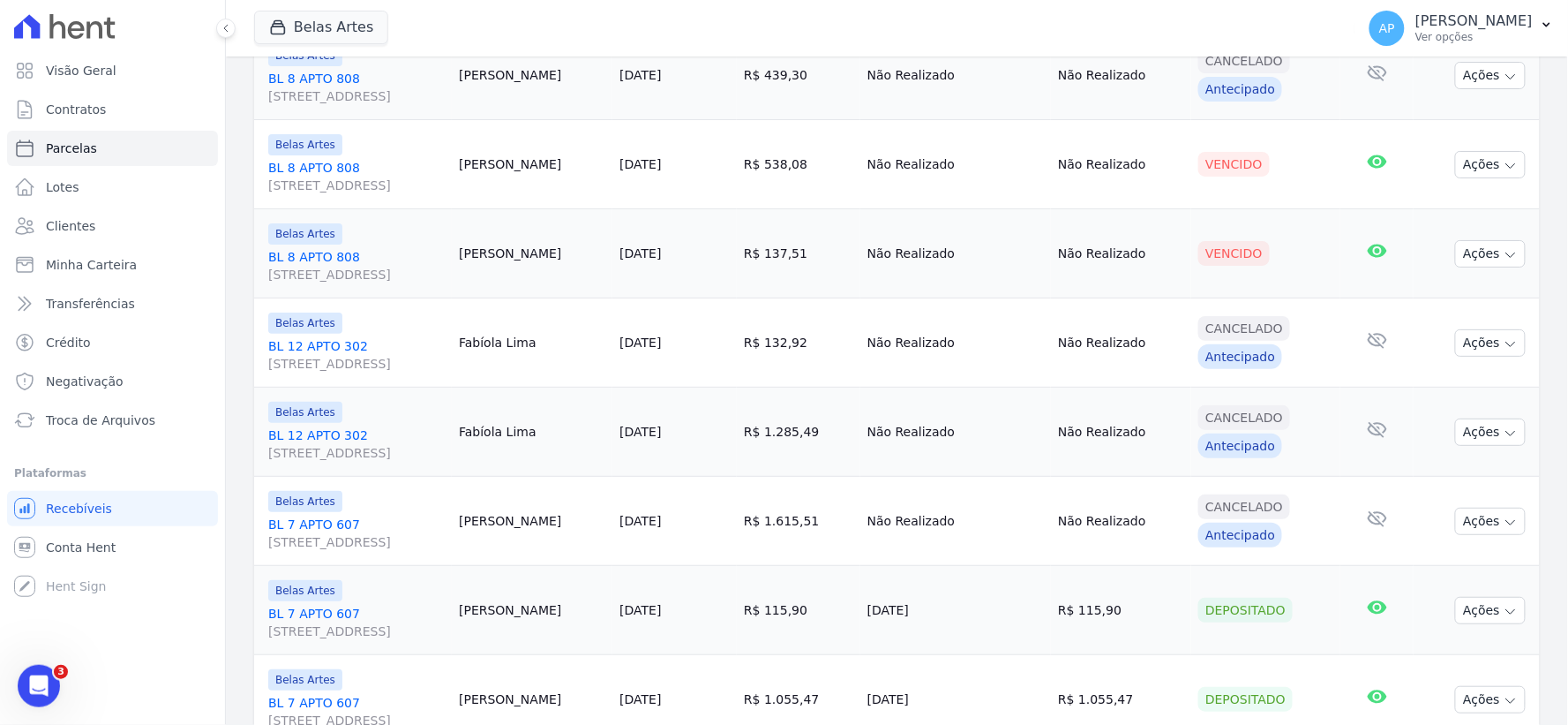
scroll to position [2108, 0]
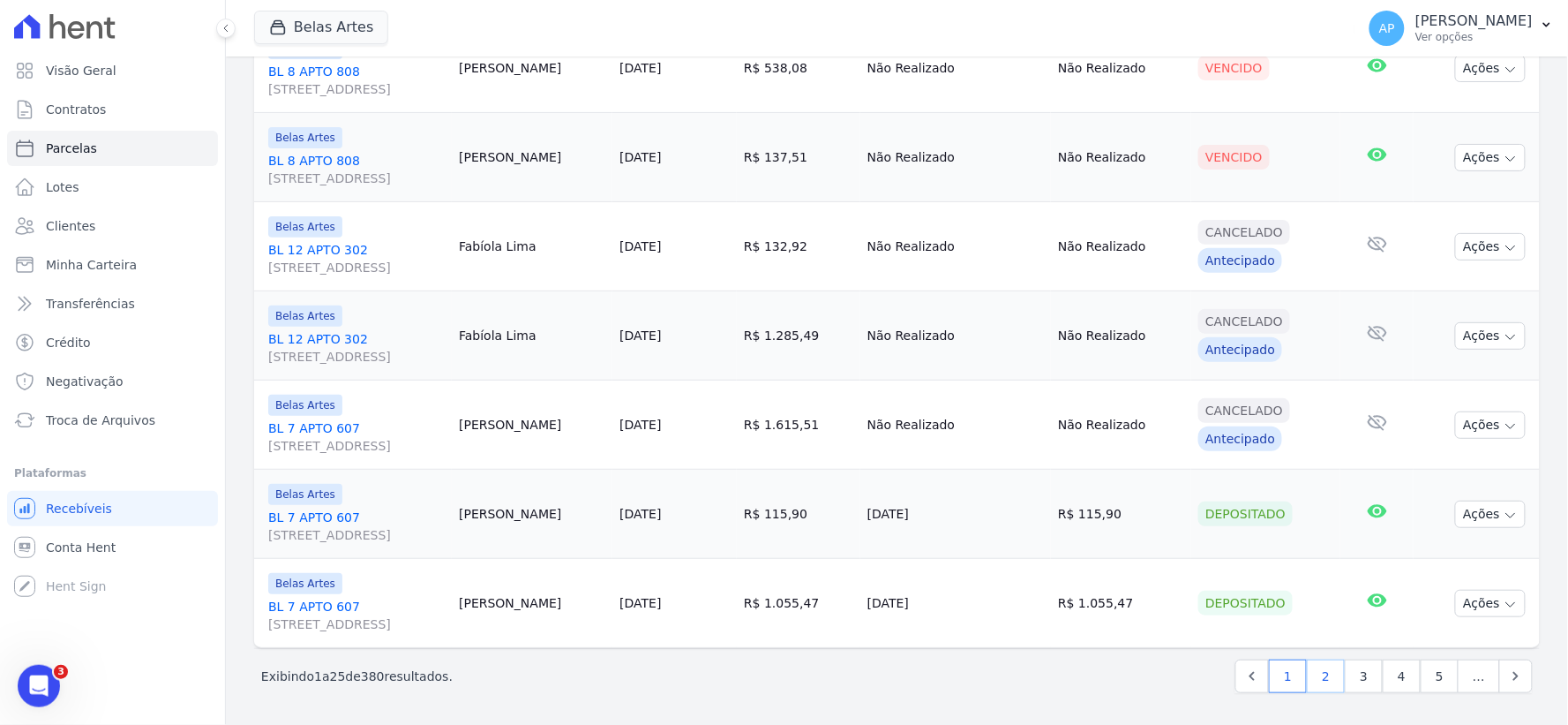
click at [1307, 682] on link "2" at bounding box center [1325, 677] width 38 height 34
select select
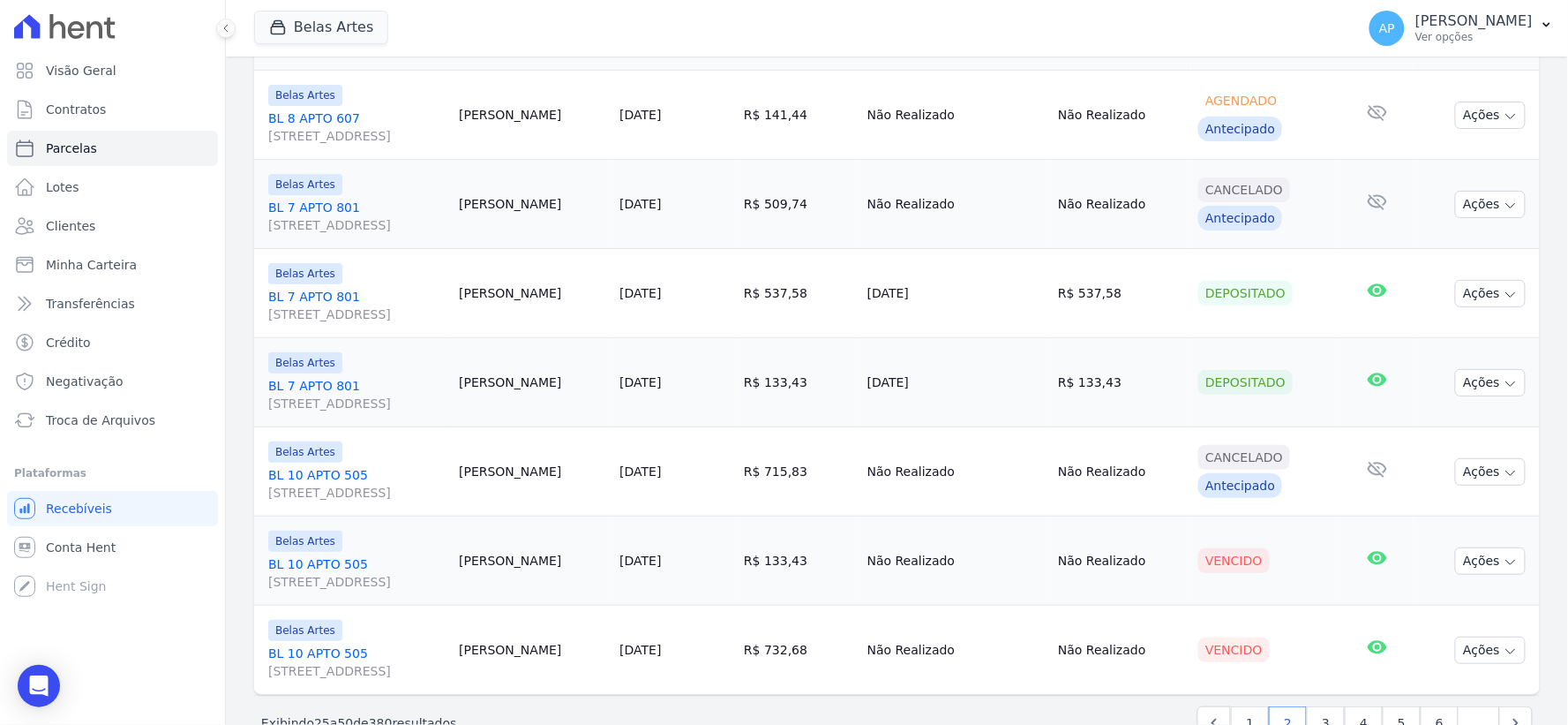
scroll to position [2108, 0]
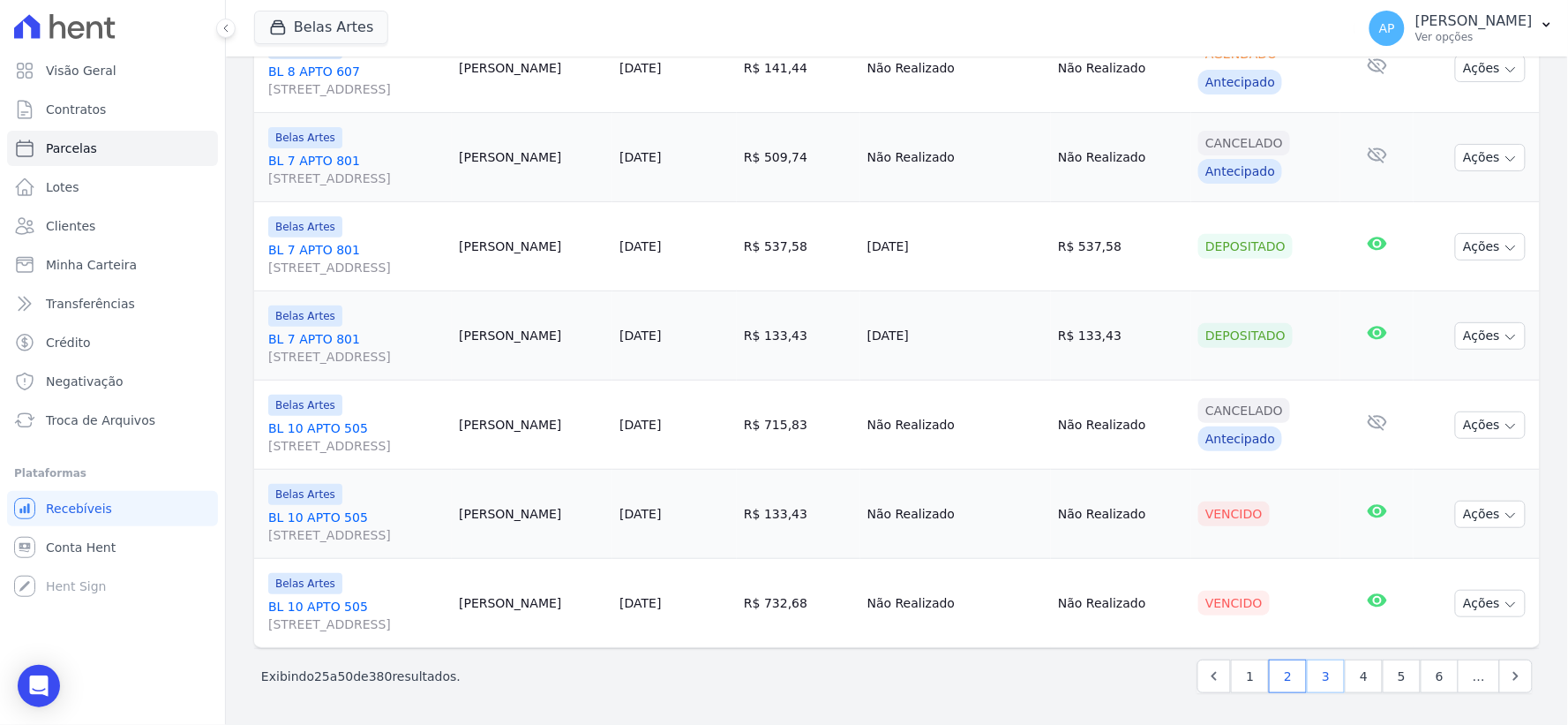
click at [1323, 672] on link "3" at bounding box center [1325, 677] width 38 height 34
select select
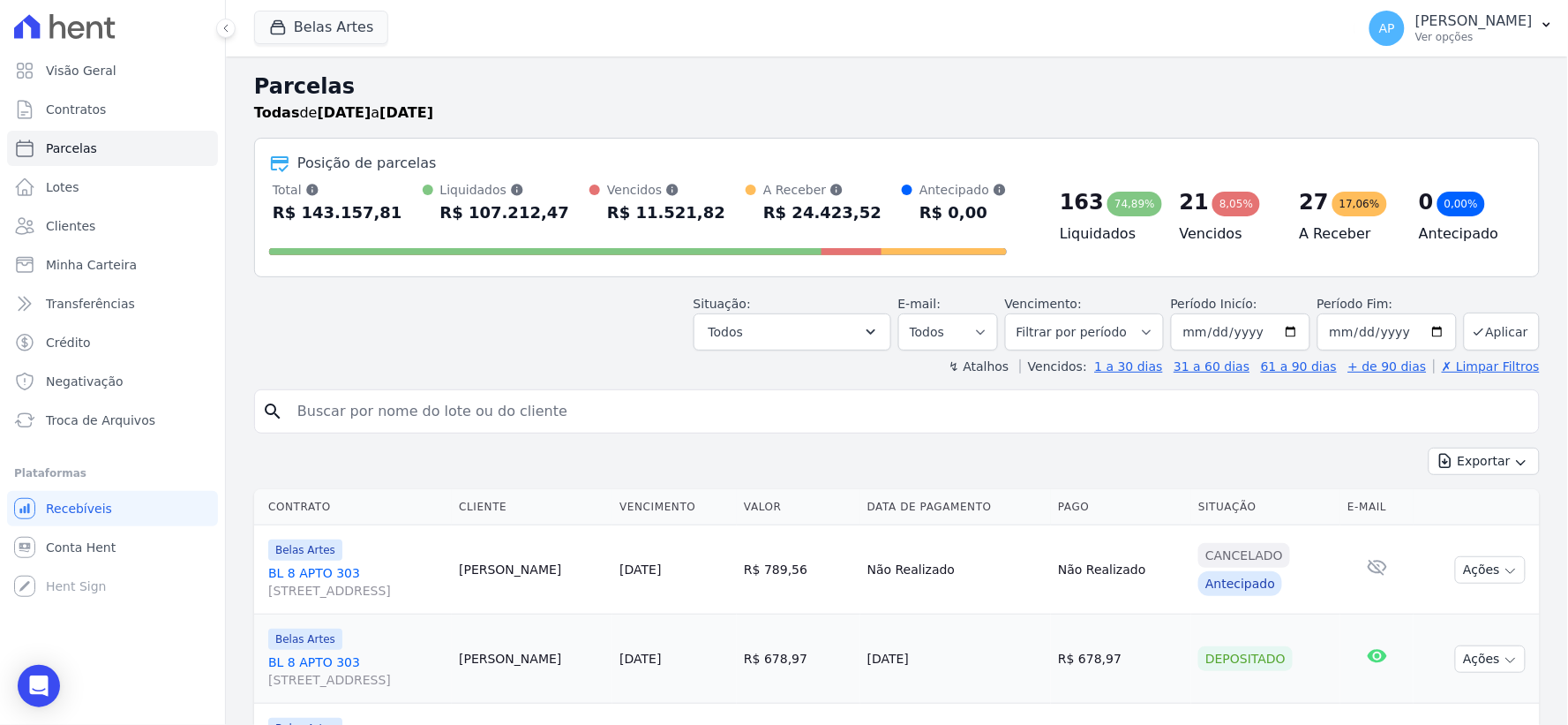
click at [1212, 204] on div "8,05%" at bounding box center [1236, 204] width 47 height 25
click at [940, 339] on select "Todos Lido Não-lido" at bounding box center [948, 332] width 100 height 37
click at [868, 340] on button "Todos" at bounding box center [792, 332] width 197 height 37
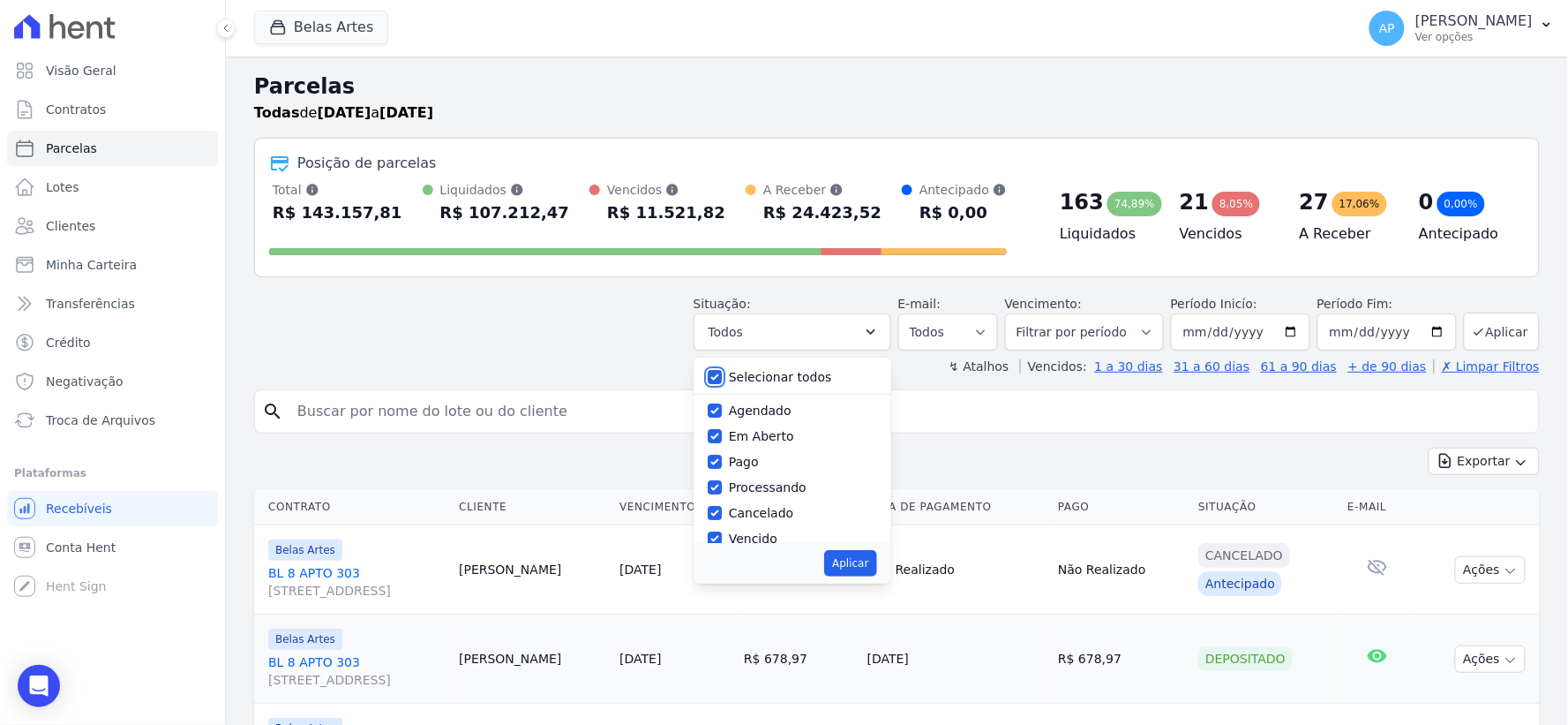
click at [722, 375] on input "Selecionar todos" at bounding box center [715, 377] width 14 height 14
checkbox input "false"
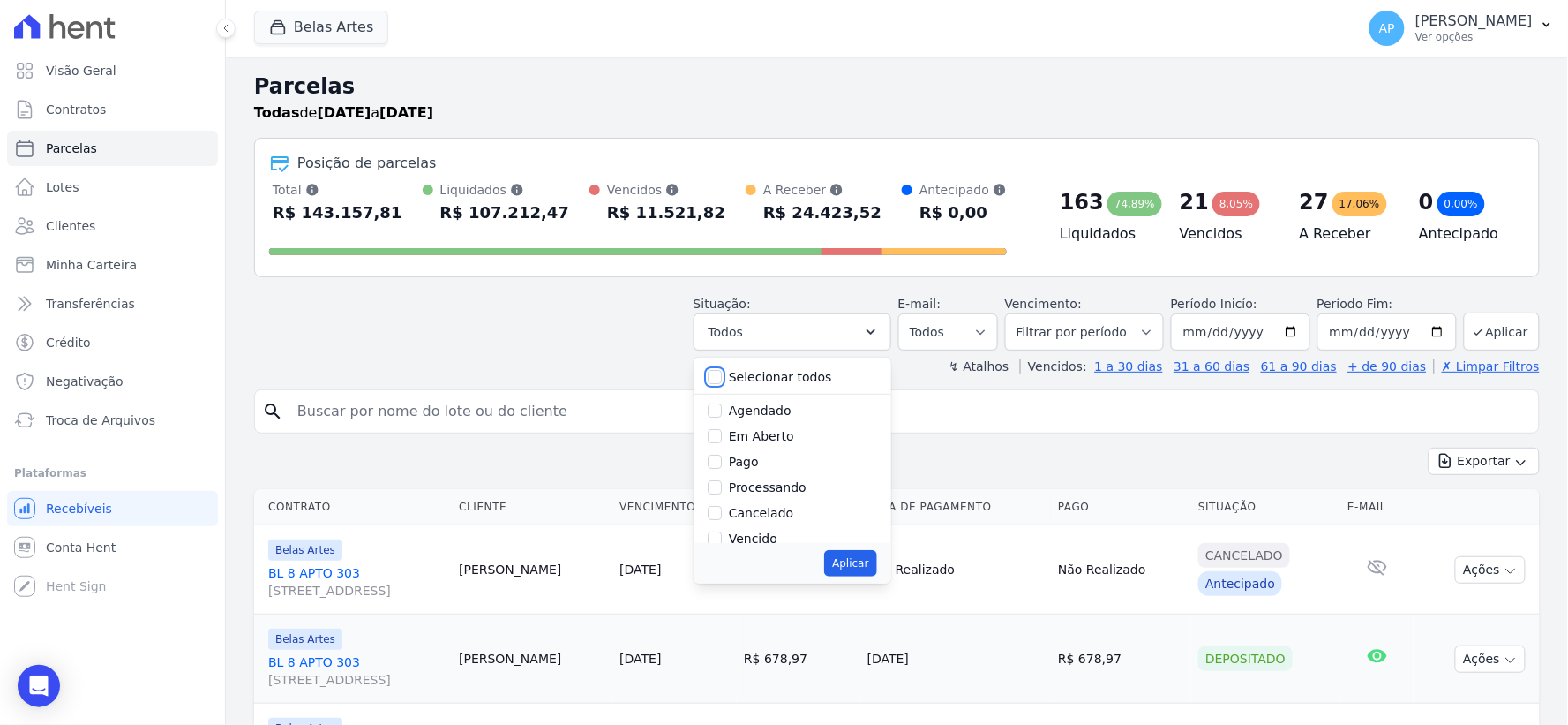
checkbox input "false"
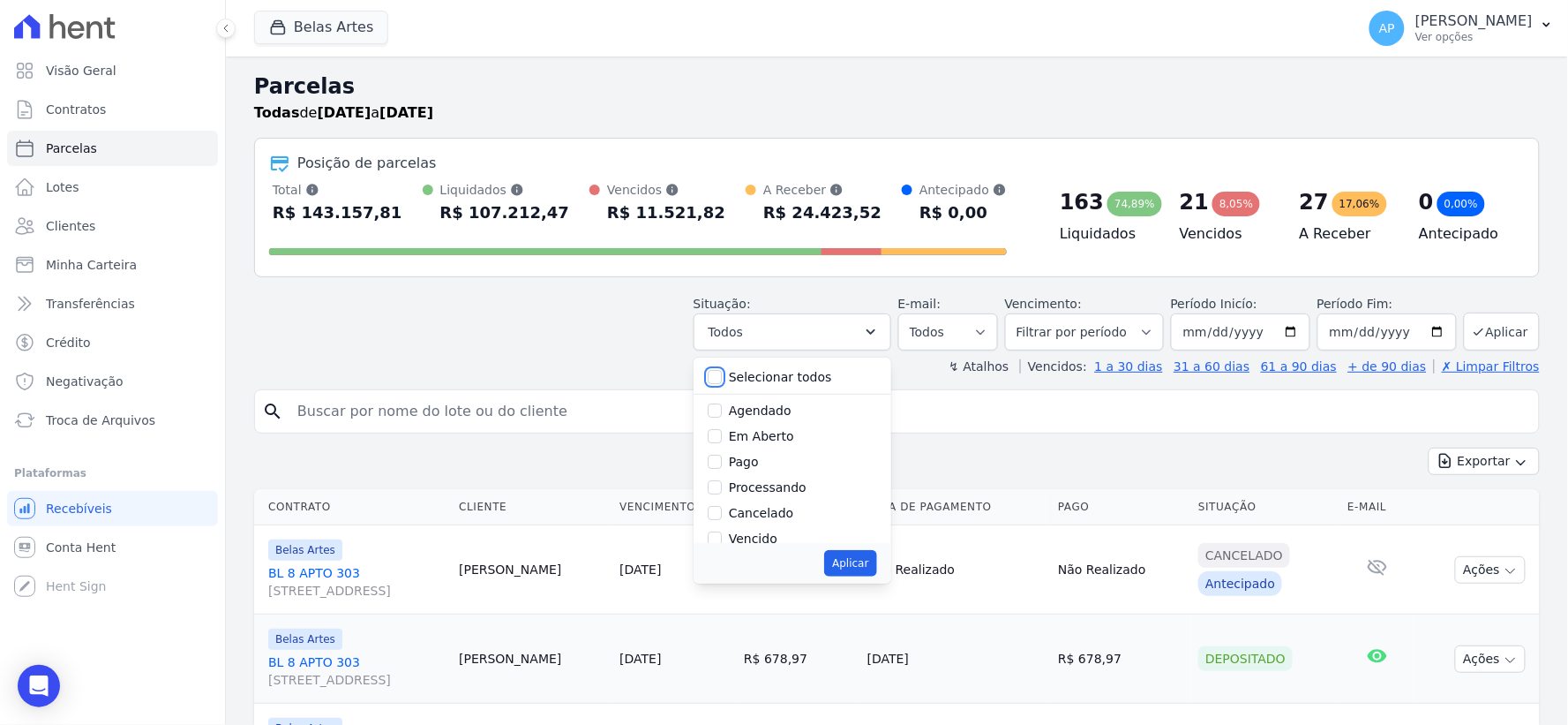
checkbox input "false"
click at [722, 534] on input "Vencido" at bounding box center [715, 538] width 14 height 14
checkbox input "true"
click at [862, 547] on div "Aplicar" at bounding box center [792, 562] width 197 height 40
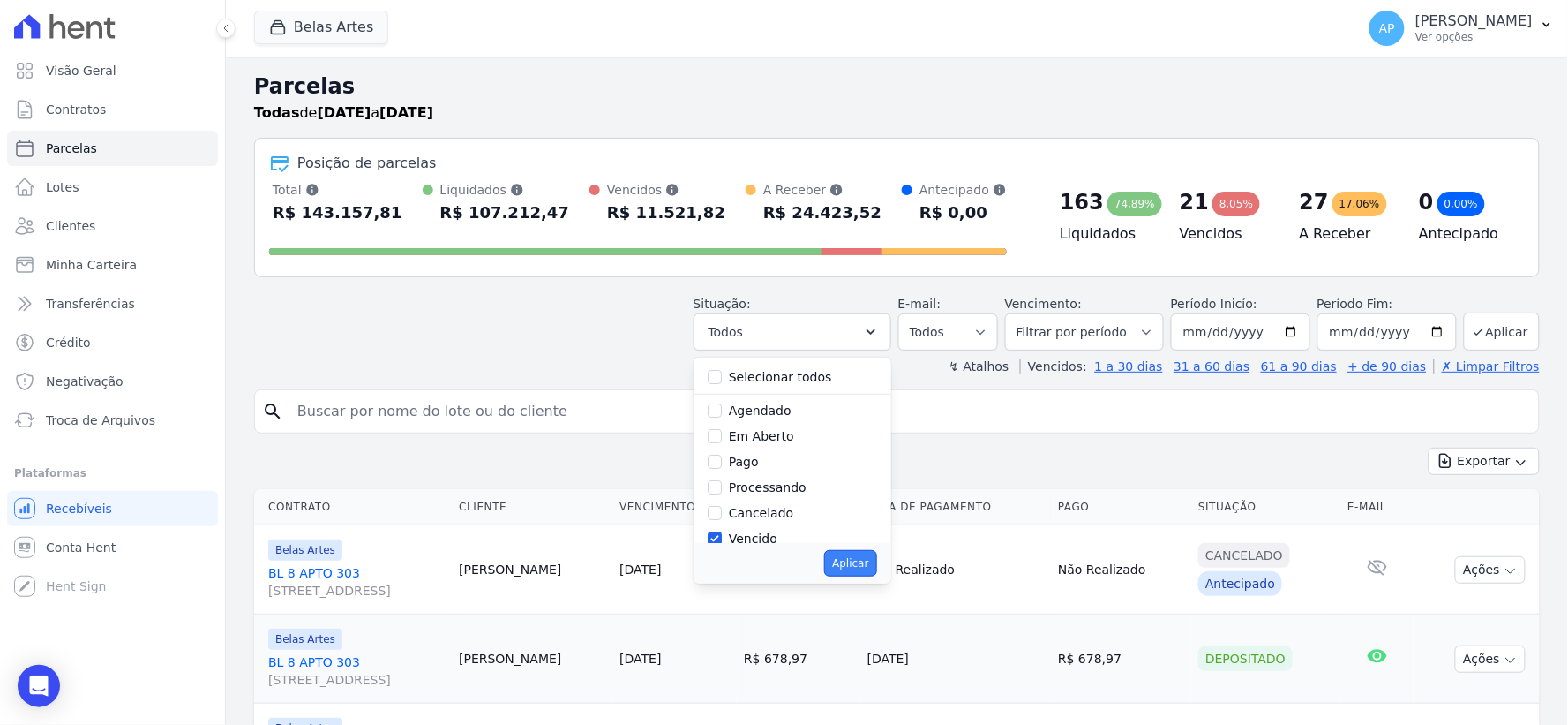
click at [863, 553] on button "Aplicar" at bounding box center [850, 563] width 52 height 27
select select "overdue"
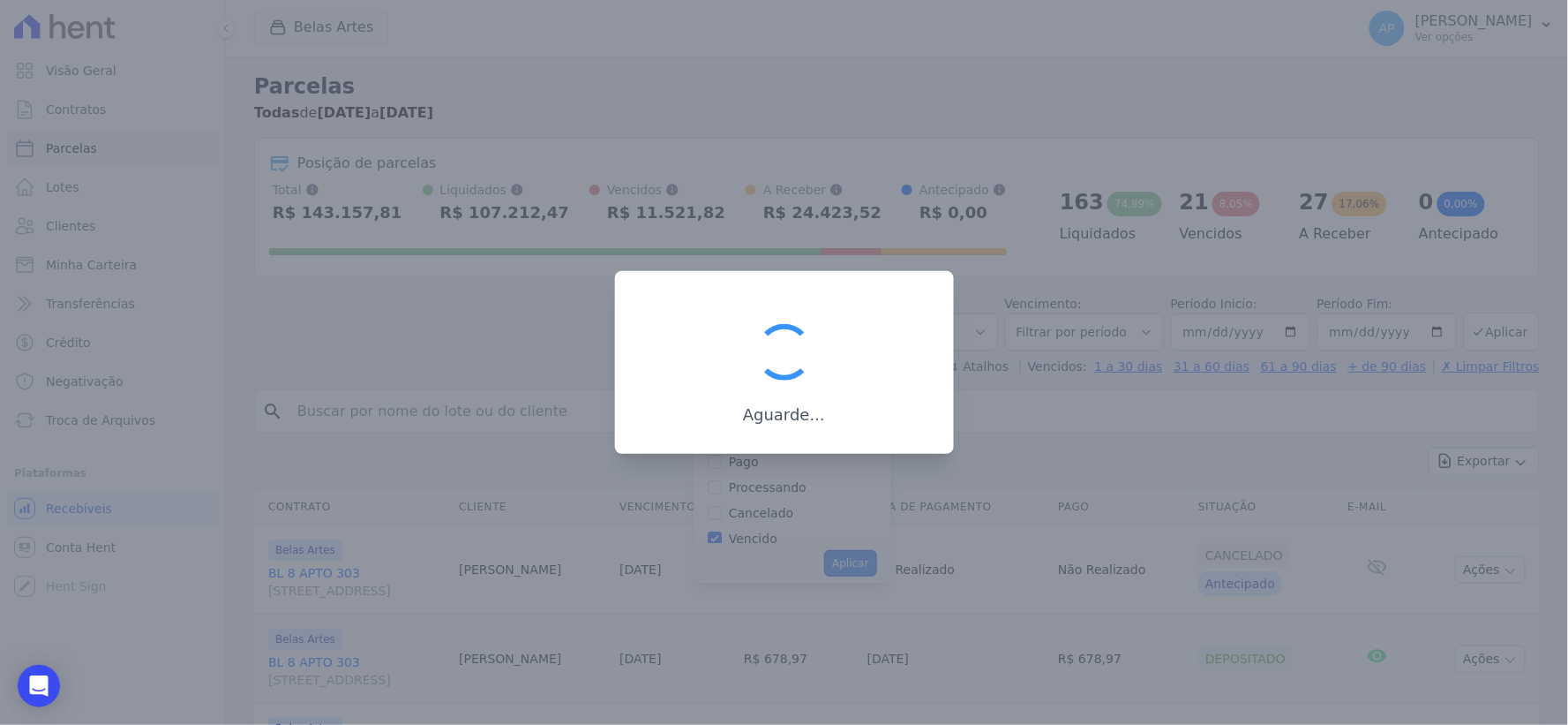
scroll to position [34, 0]
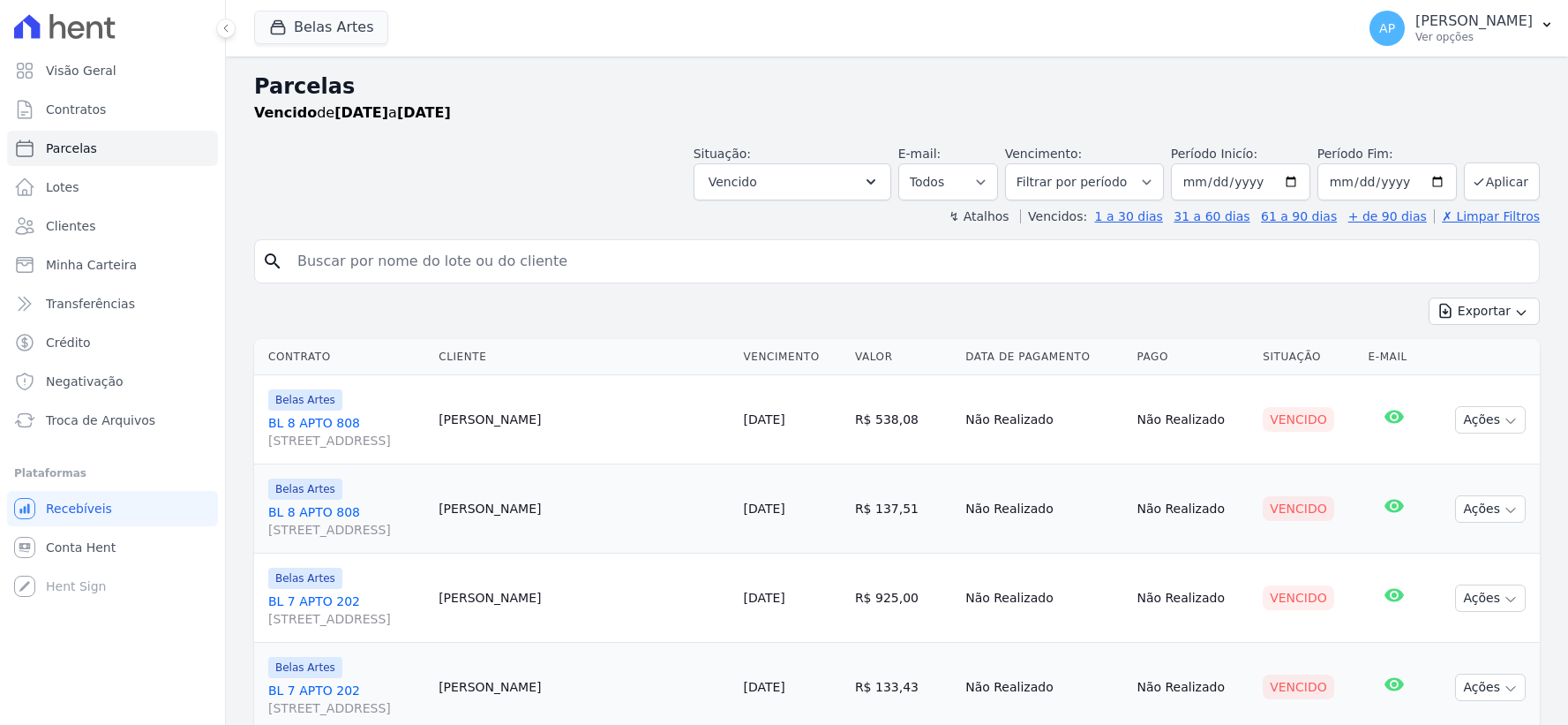
select select
click at [1225, 187] on input "2025-08-08" at bounding box center [1240, 181] width 139 height 37
click at [1287, 180] on input "2025-08-08" at bounding box center [1240, 181] width 139 height 37
type input "2025-07-01"
click at [1424, 180] on input "2025-08-11" at bounding box center [1387, 181] width 139 height 37
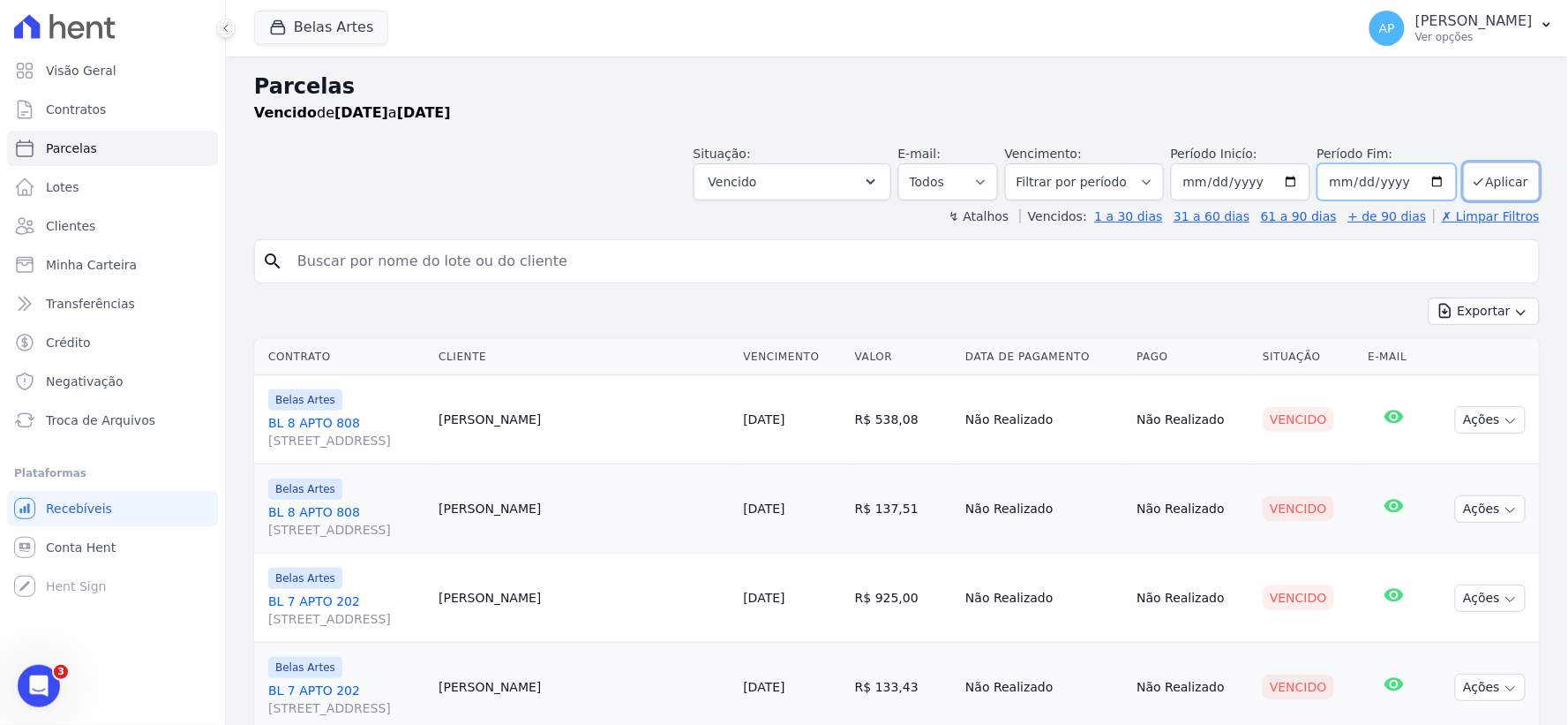
type input "[DATE]"
click at [1477, 189] on button "Aplicar" at bounding box center [1501, 181] width 76 height 38
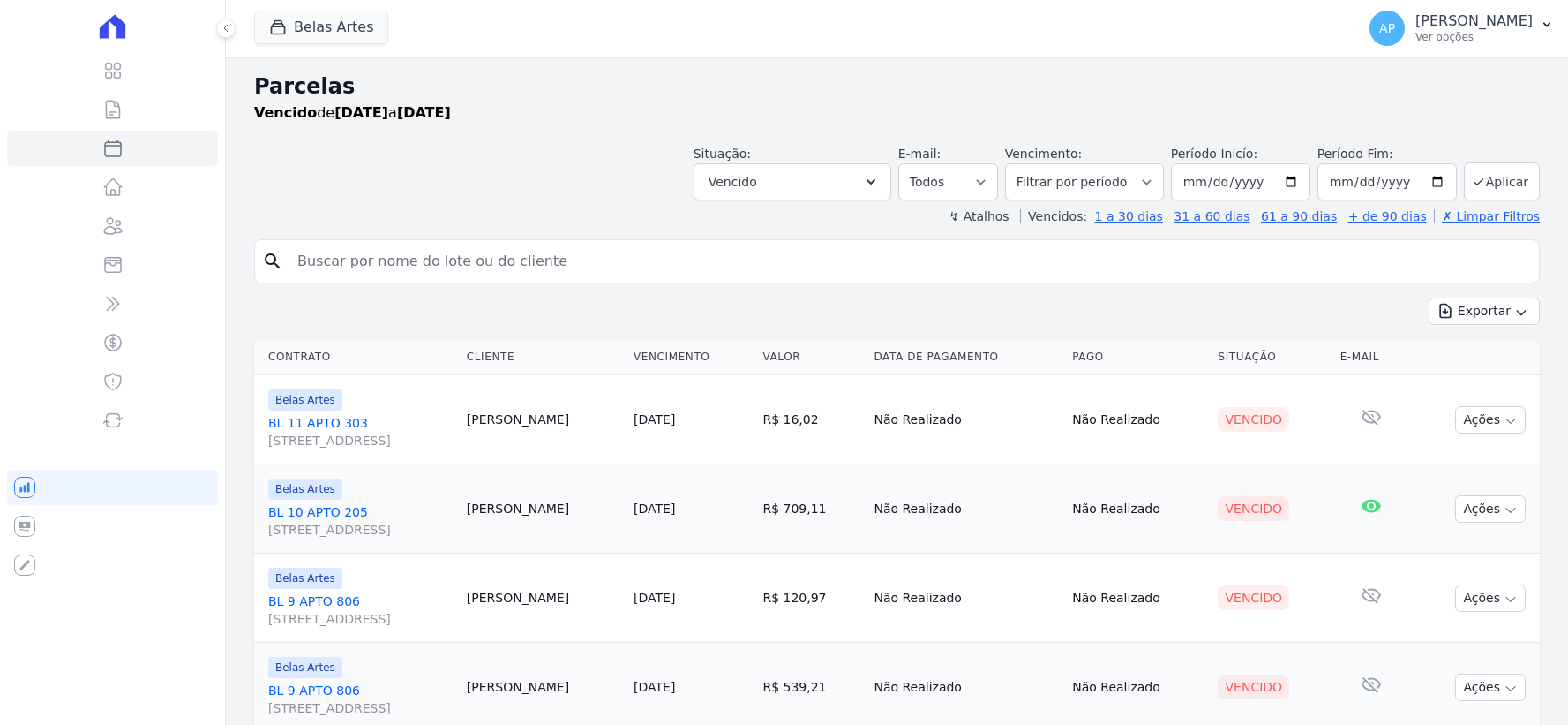
select select
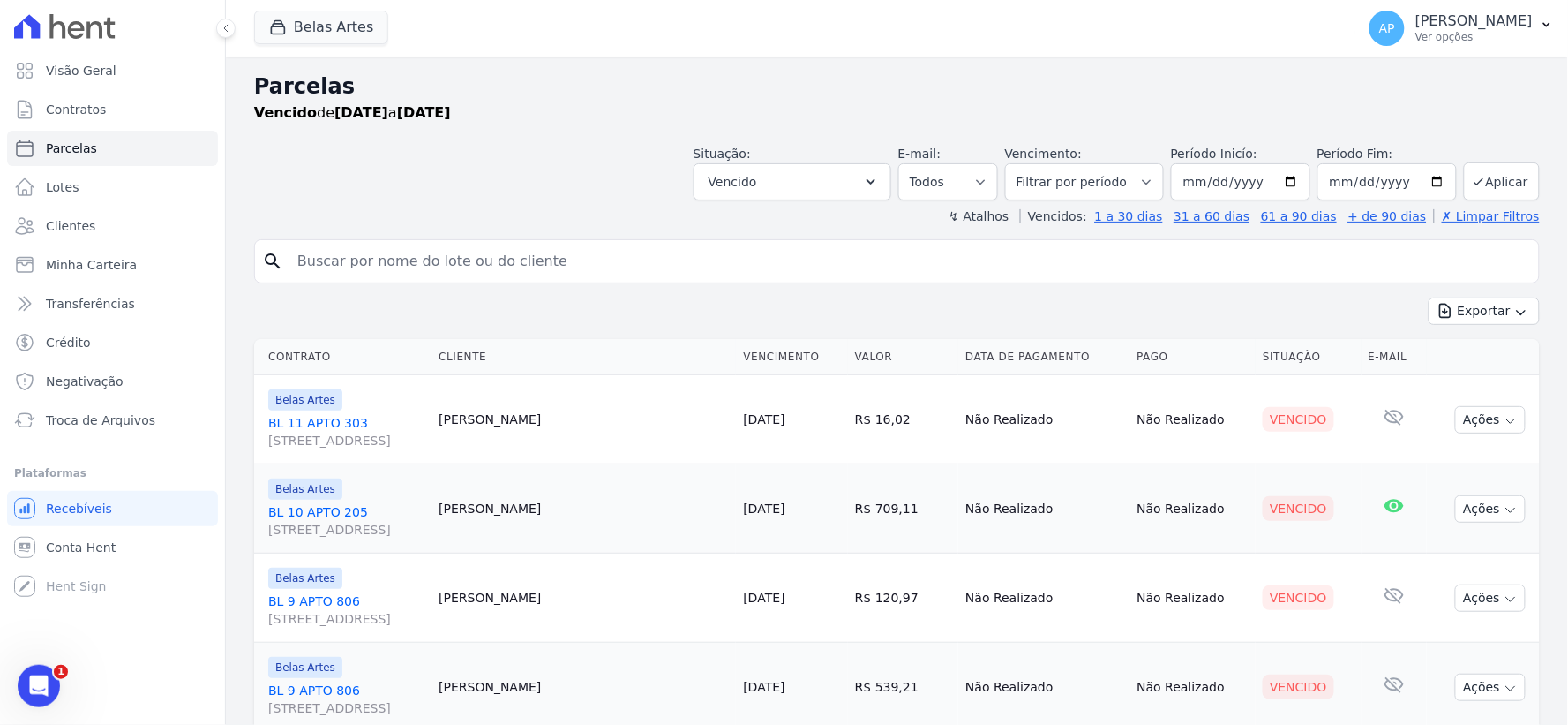
click at [558, 279] on div "search" at bounding box center [896, 261] width 1286 height 44
drag, startPoint x: 554, startPoint y: 259, endPoint x: 596, endPoint y: 234, distance: 48.9
click at [550, 257] on input "search" at bounding box center [909, 261] width 1245 height 35
type input "[DEMOGRAPHIC_DATA]"
select select
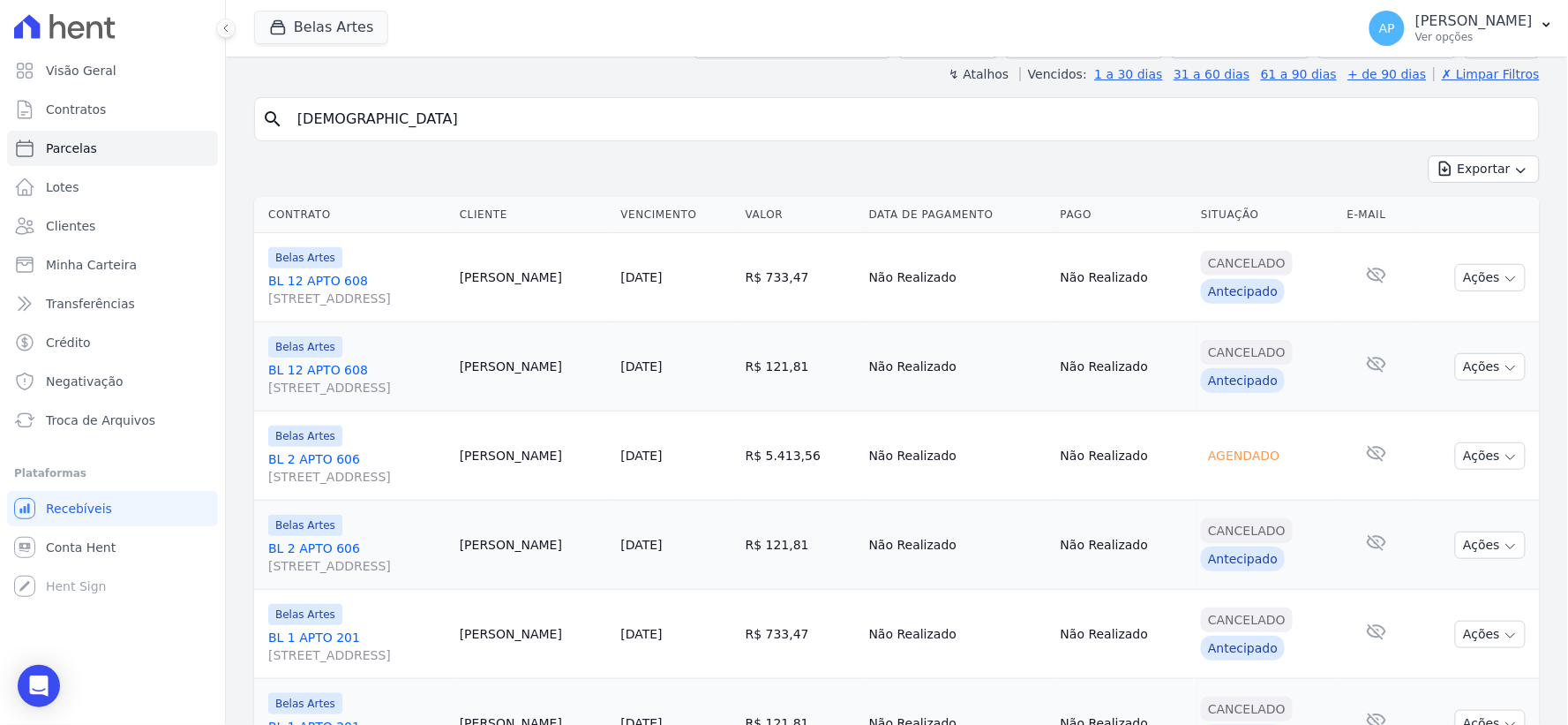
scroll to position [240, 0]
